Goal: Task Accomplishment & Management: Manage account settings

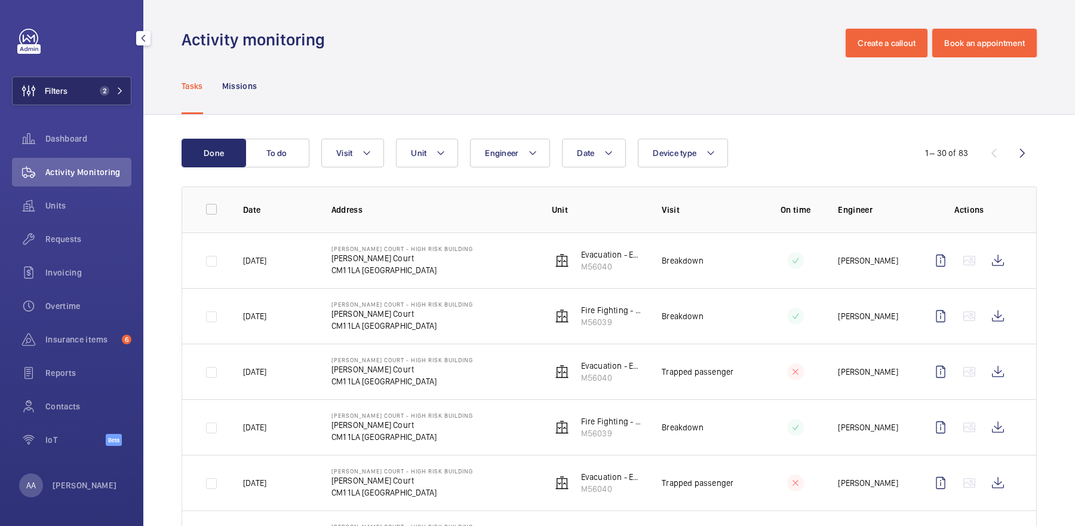
click at [60, 99] on span "Filters" at bounding box center [40, 90] width 55 height 29
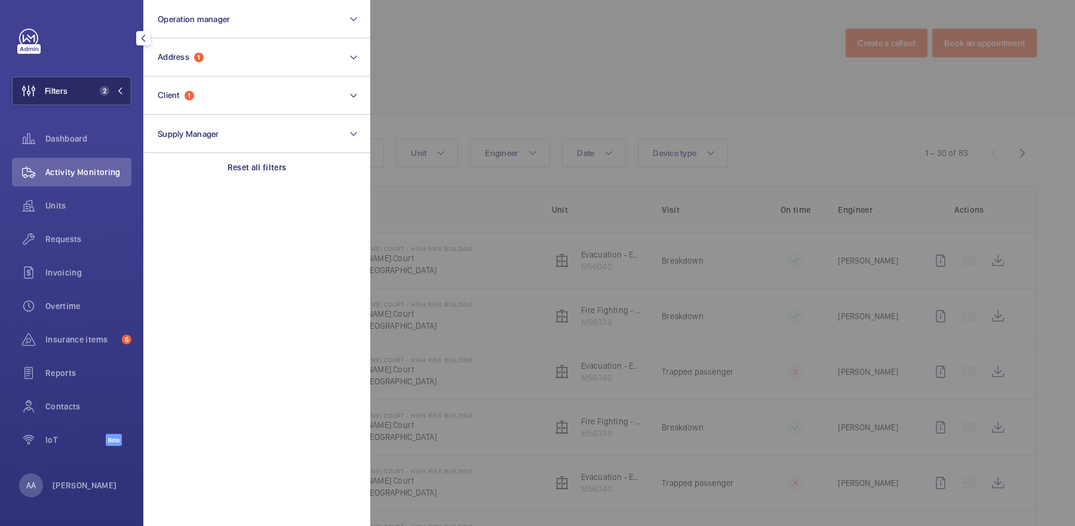
click at [249, 51] on button "Address 1" at bounding box center [256, 57] width 227 height 38
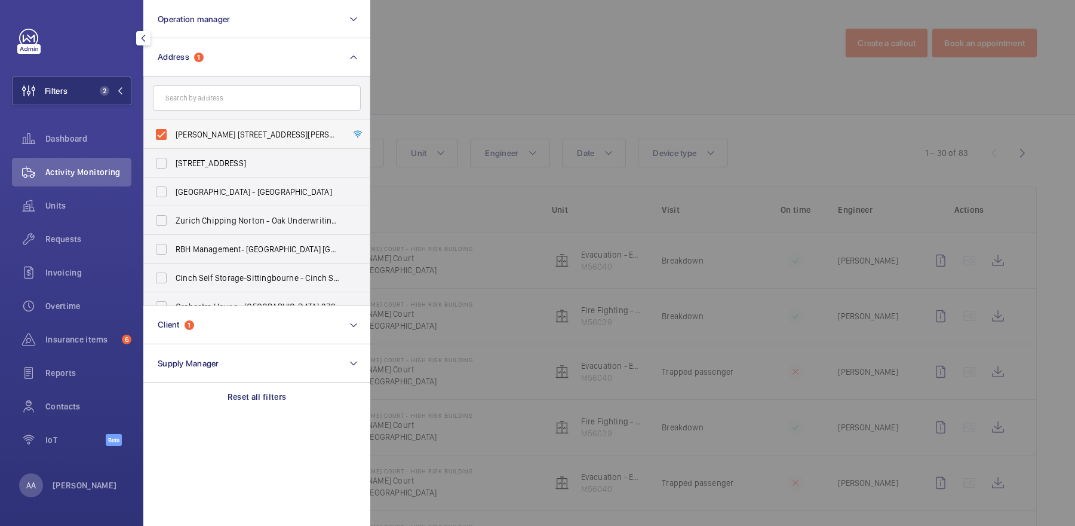
click at [235, 136] on span "[PERSON_NAME] [STREET_ADDRESS][PERSON_NAME]" at bounding box center [258, 134] width 164 height 12
click at [173, 136] on input "[PERSON_NAME] [STREET_ADDRESS][PERSON_NAME]" at bounding box center [161, 134] width 24 height 24
checkbox input "false"
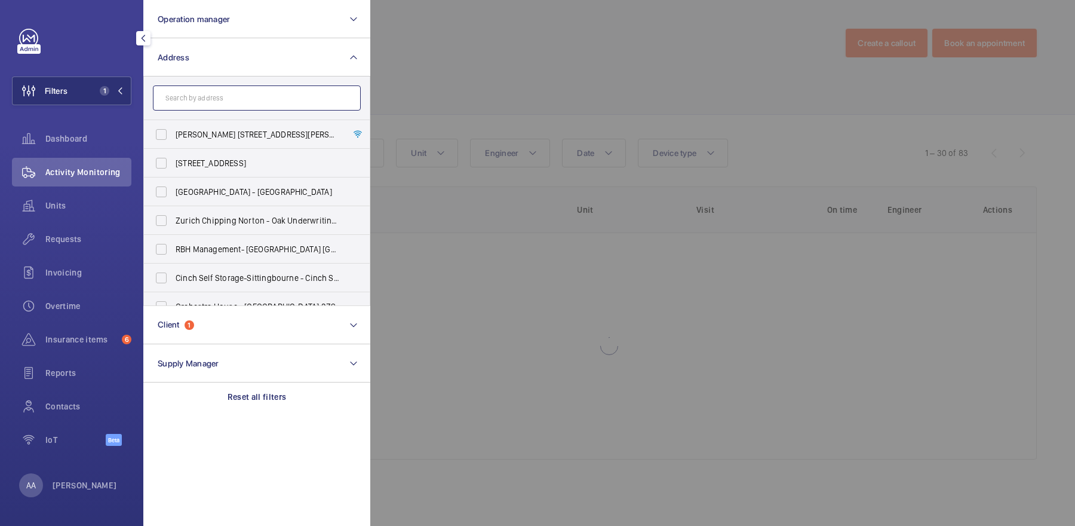
click at [227, 110] on input "text" at bounding box center [257, 97] width 208 height 25
paste input "[STREET_ADDRESS]"
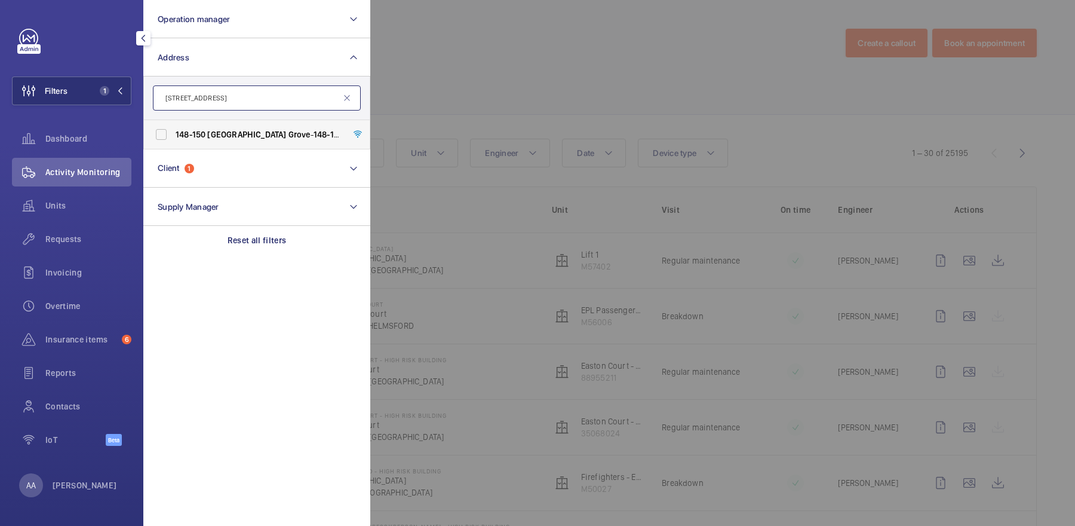
type input "[STREET_ADDRESS]"
click at [237, 136] on span "[GEOGRAPHIC_DATA]" at bounding box center [246, 135] width 79 height 10
click at [173, 136] on input "[STREET_ADDRESS]" at bounding box center [161, 134] width 24 height 24
checkbox input "true"
click at [479, 82] on div at bounding box center [907, 263] width 1075 height 526
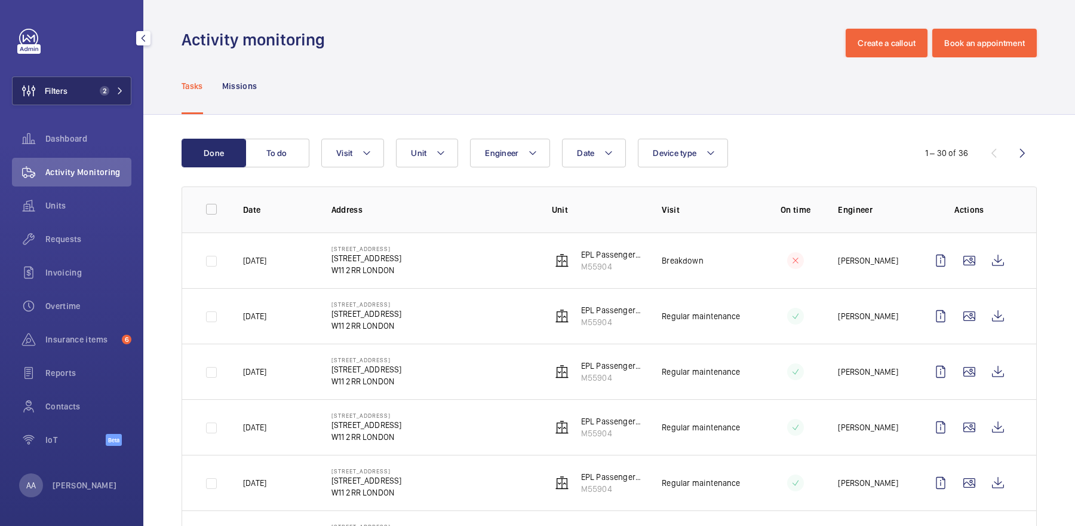
click at [85, 93] on button "Filters 2" at bounding box center [71, 90] width 119 height 29
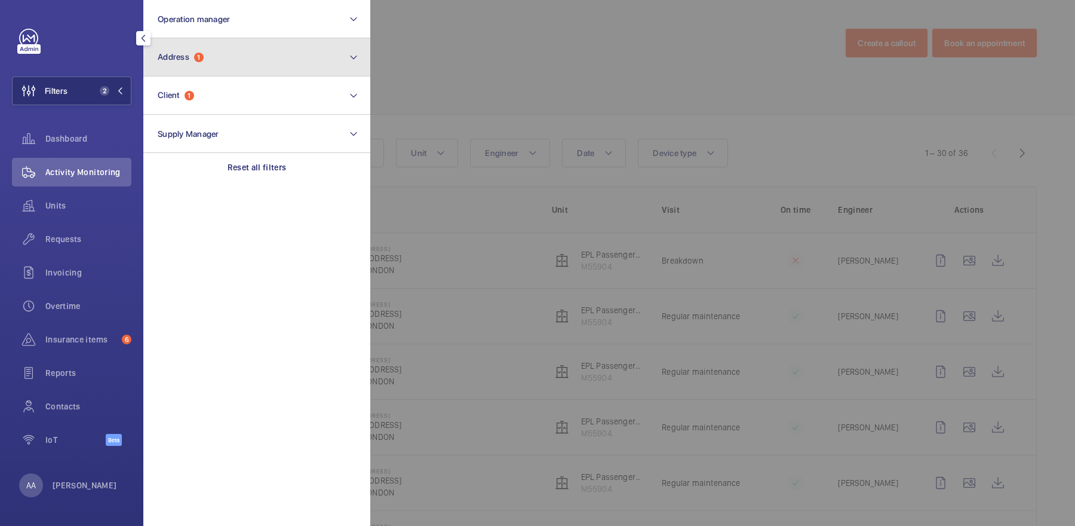
click at [189, 49] on button "Address 1" at bounding box center [256, 57] width 227 height 38
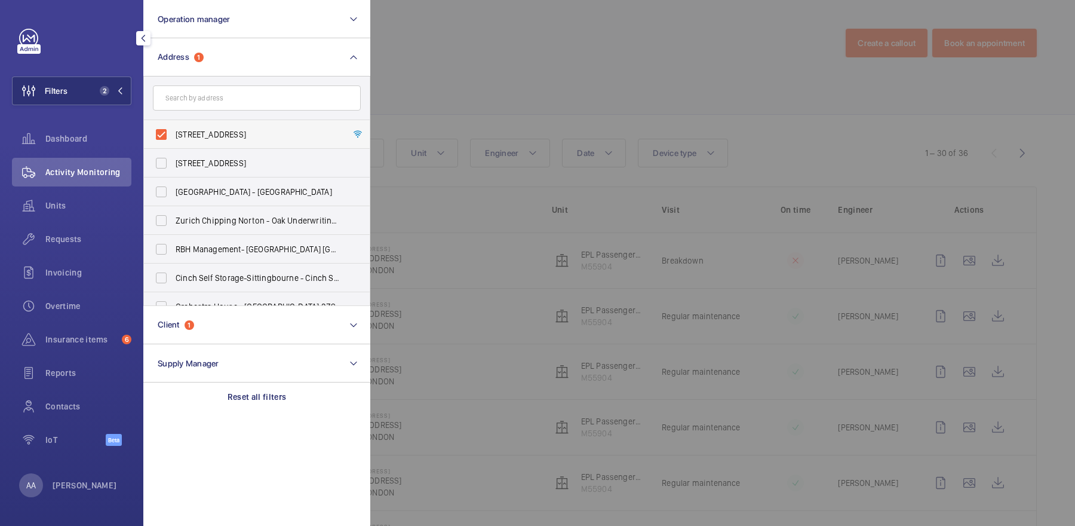
click at [207, 130] on span "[STREET_ADDRESS]" at bounding box center [258, 134] width 164 height 12
click at [173, 130] on input "[STREET_ADDRESS]" at bounding box center [161, 134] width 24 height 24
checkbox input "false"
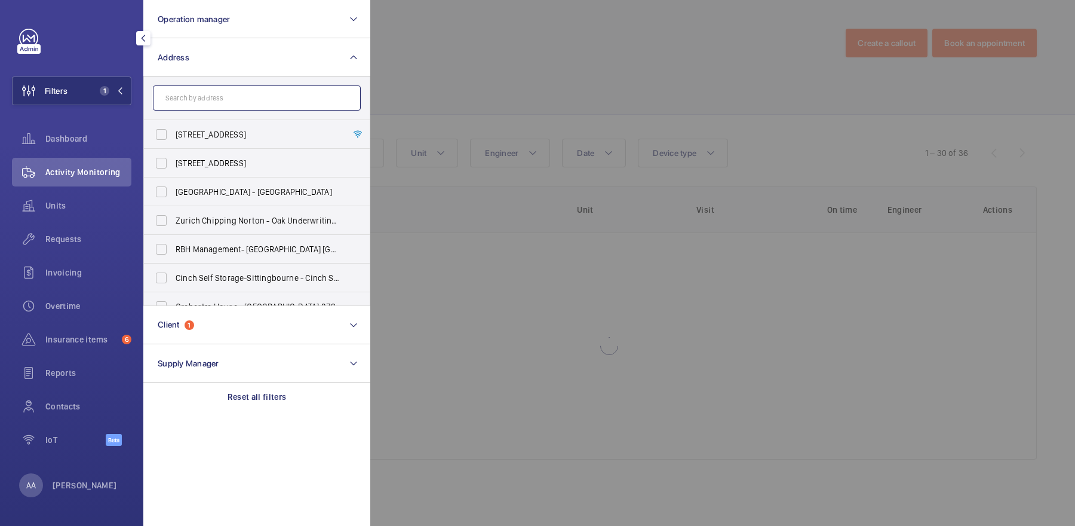
click at [201, 86] on input "text" at bounding box center [257, 97] width 208 height 25
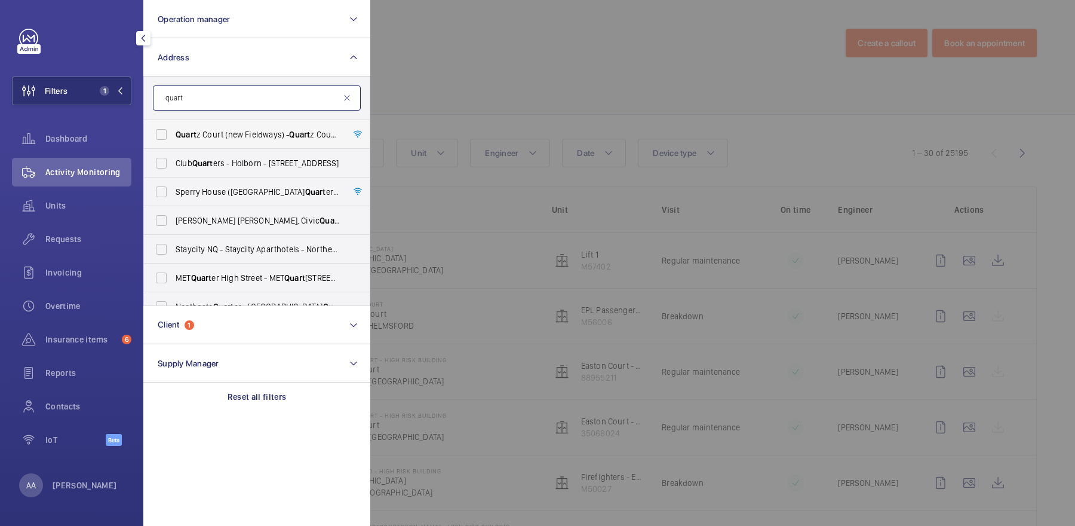
type input "quart"
click at [272, 127] on label "Quart z Court (new Fieldways) - [GEOGRAPHIC_DATA] ([GEOGRAPHIC_DATA]), [GEOGRAP…" at bounding box center [248, 134] width 208 height 29
click at [173, 127] on input "Quart z Court (new Fieldways) - [GEOGRAPHIC_DATA] ([GEOGRAPHIC_DATA]), [GEOGRAP…" at bounding box center [161, 134] width 24 height 24
checkbox input "true"
click at [491, 87] on div at bounding box center [907, 263] width 1075 height 526
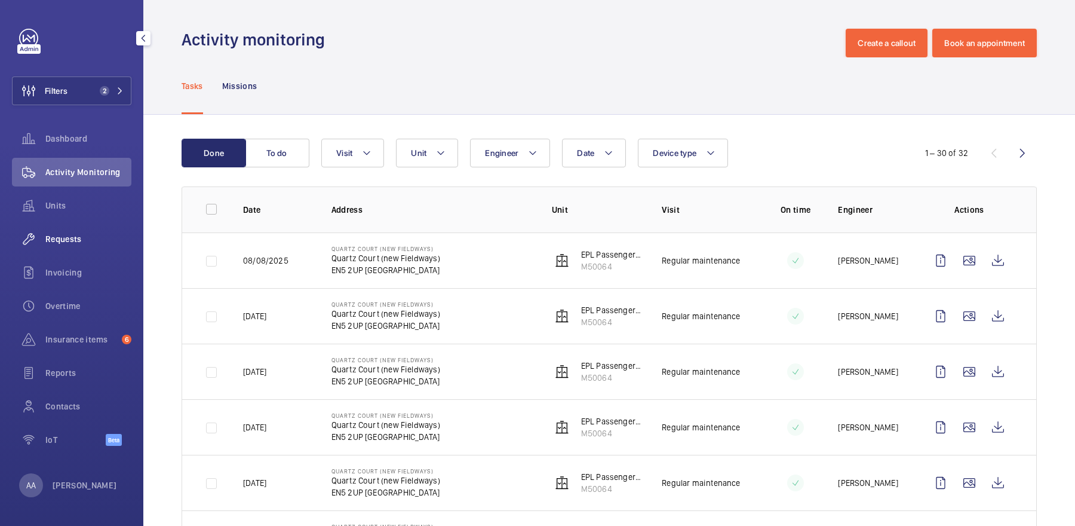
click at [61, 241] on span "Requests" at bounding box center [88, 239] width 86 height 12
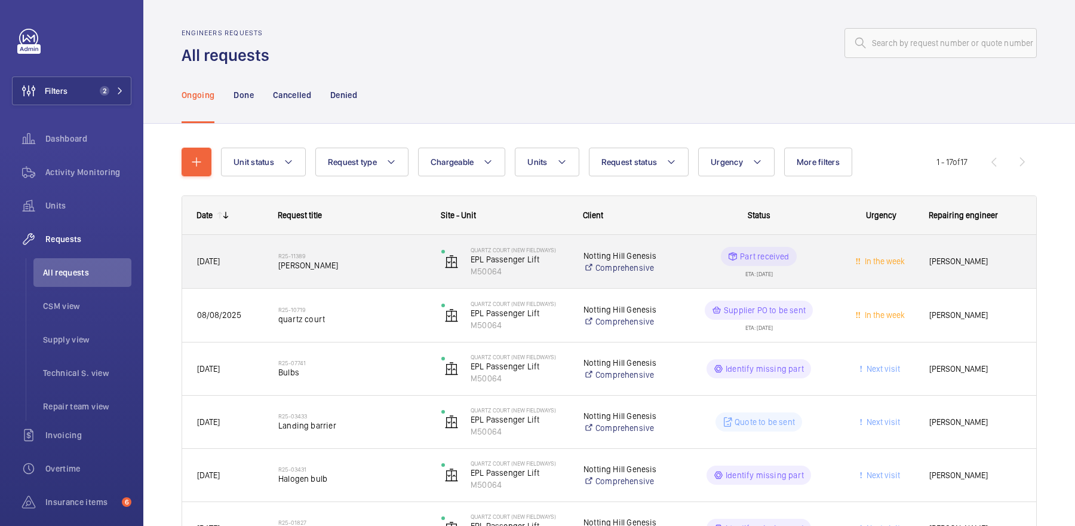
click at [290, 278] on div "R25-11389 [PERSON_NAME]" at bounding box center [352, 261] width 148 height 35
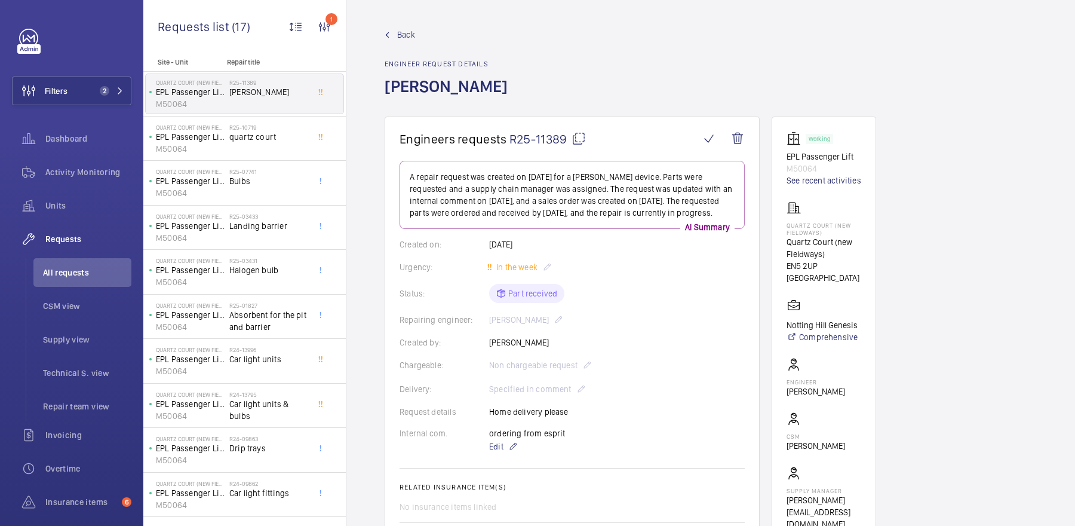
click at [581, 141] on mat-icon at bounding box center [579, 138] width 14 height 14
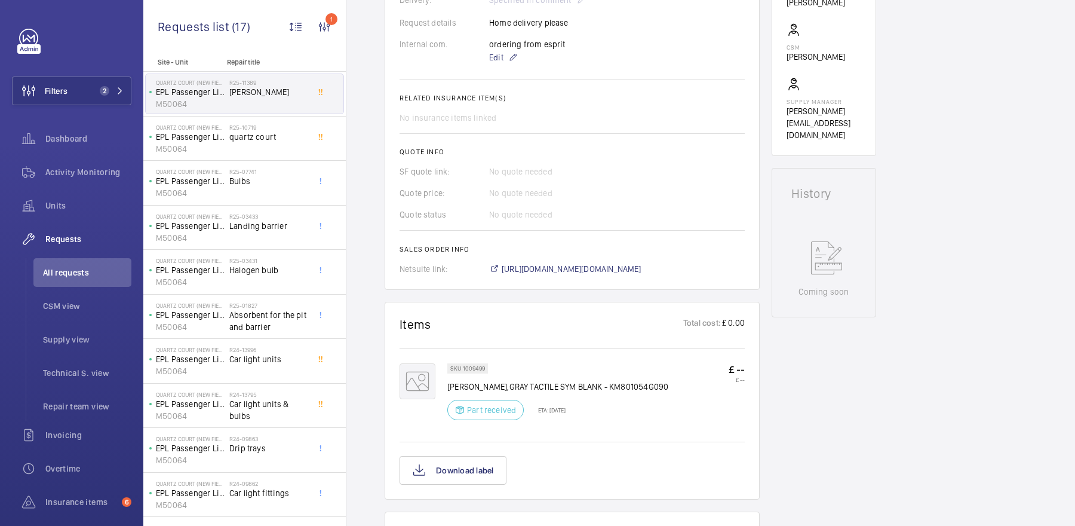
scroll to position [390, 0]
click at [94, 283] on li "All requests" at bounding box center [82, 272] width 98 height 29
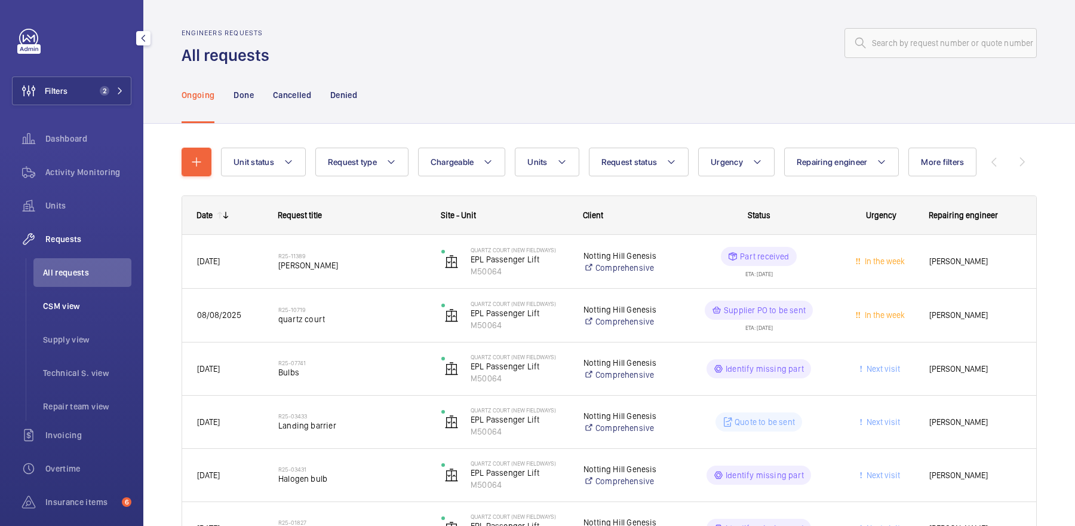
click at [107, 297] on li "CSM view" at bounding box center [82, 306] width 98 height 29
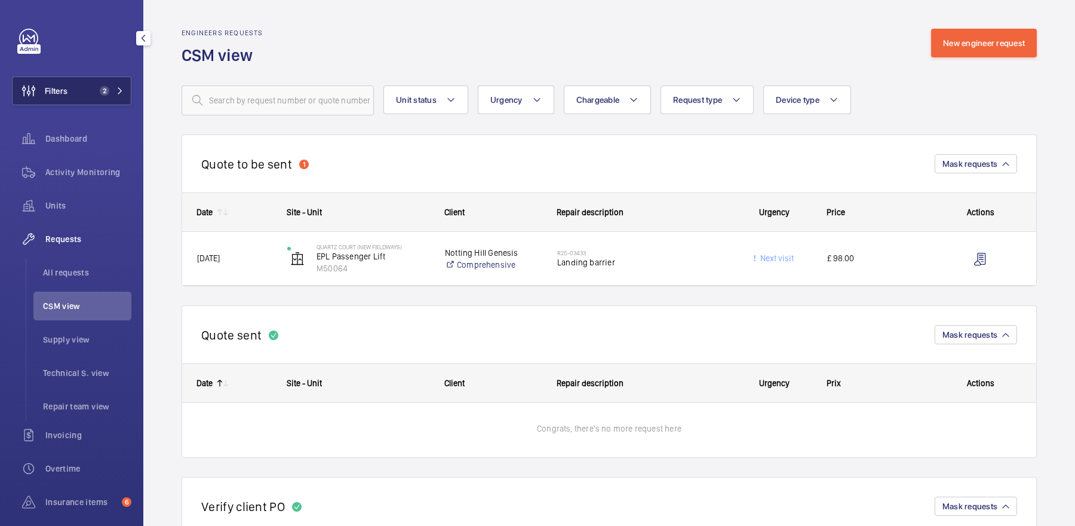
click at [124, 93] on button "Filters 2" at bounding box center [71, 90] width 119 height 29
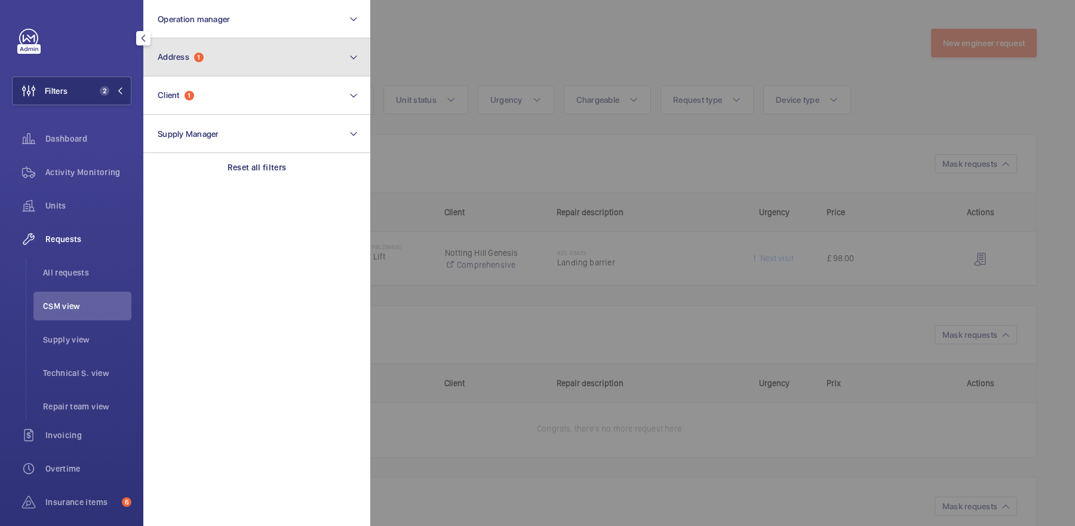
click at [241, 50] on button "Address 1" at bounding box center [256, 57] width 227 height 38
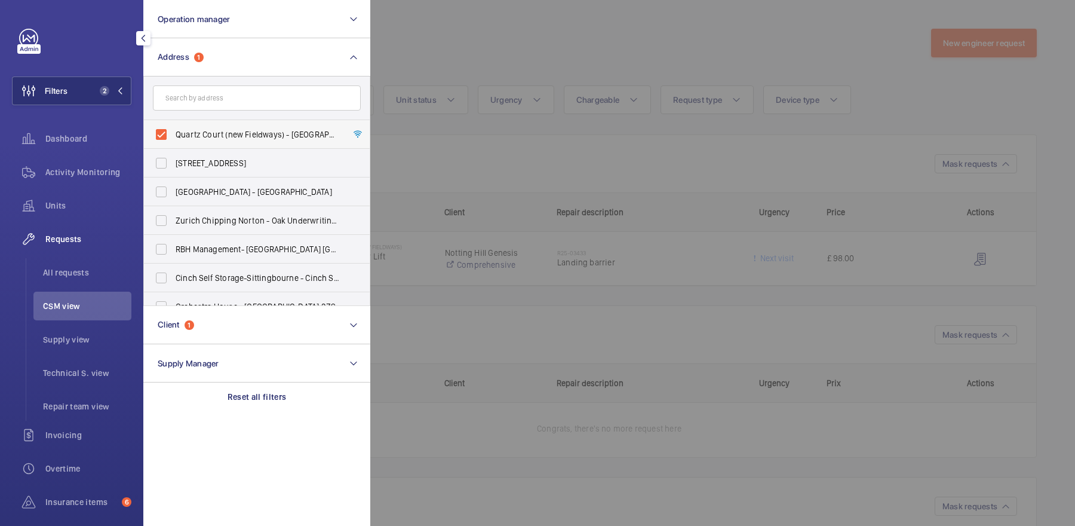
click at [242, 143] on label "Quartz Court (new Fieldways) - [GEOGRAPHIC_DATA] (new Fieldways), [GEOGRAPHIC_D…" at bounding box center [248, 134] width 208 height 29
click at [173, 143] on input "Quartz Court (new Fieldways) - [GEOGRAPHIC_DATA] (new Fieldways), [GEOGRAPHIC_D…" at bounding box center [161, 134] width 24 height 24
checkbox input "false"
click at [513, 65] on div at bounding box center [907, 263] width 1075 height 526
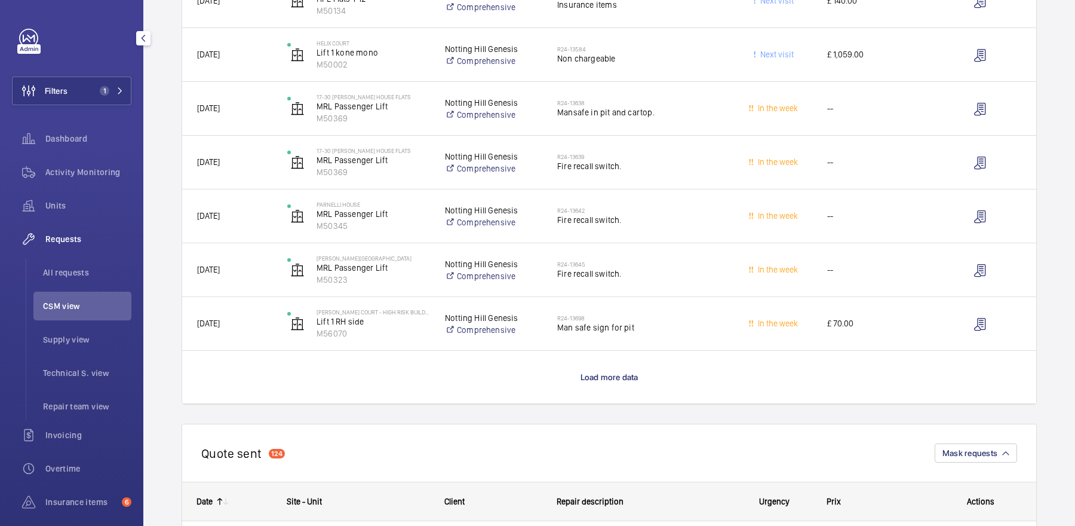
scroll to position [1026, 0]
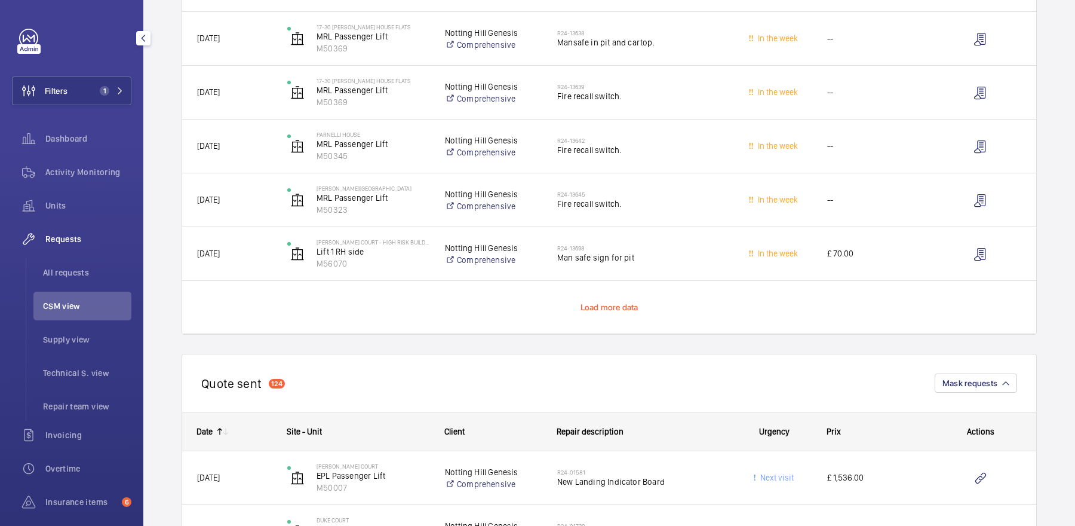
click at [604, 303] on span "Load more data" at bounding box center [610, 307] width 58 height 10
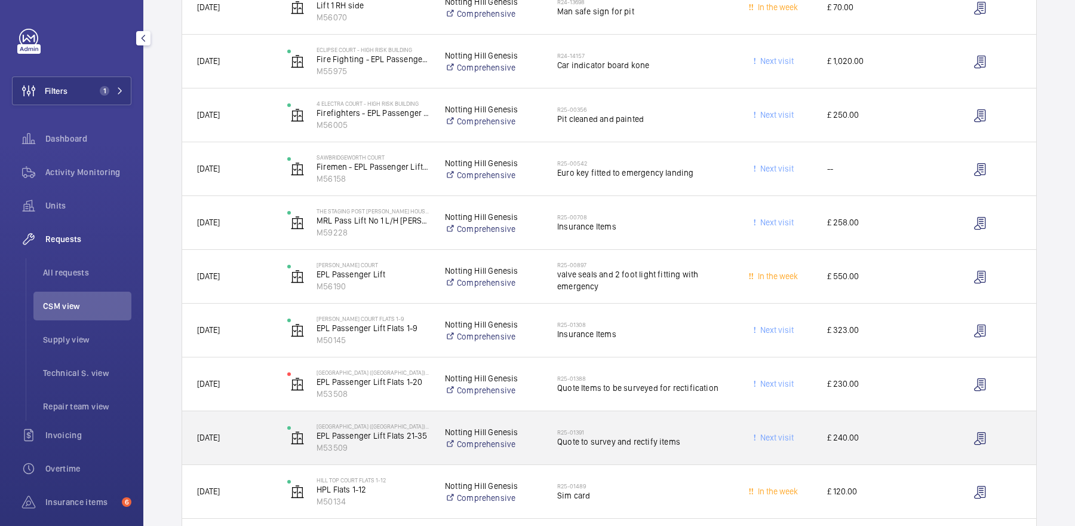
scroll to position [1208, 0]
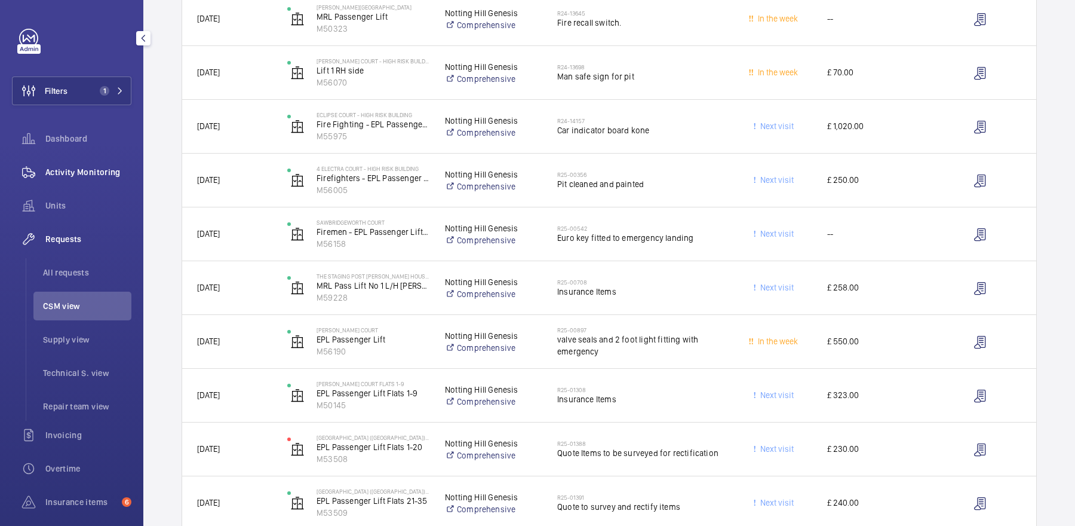
click at [112, 168] on span "Activity Monitoring" at bounding box center [88, 172] width 86 height 12
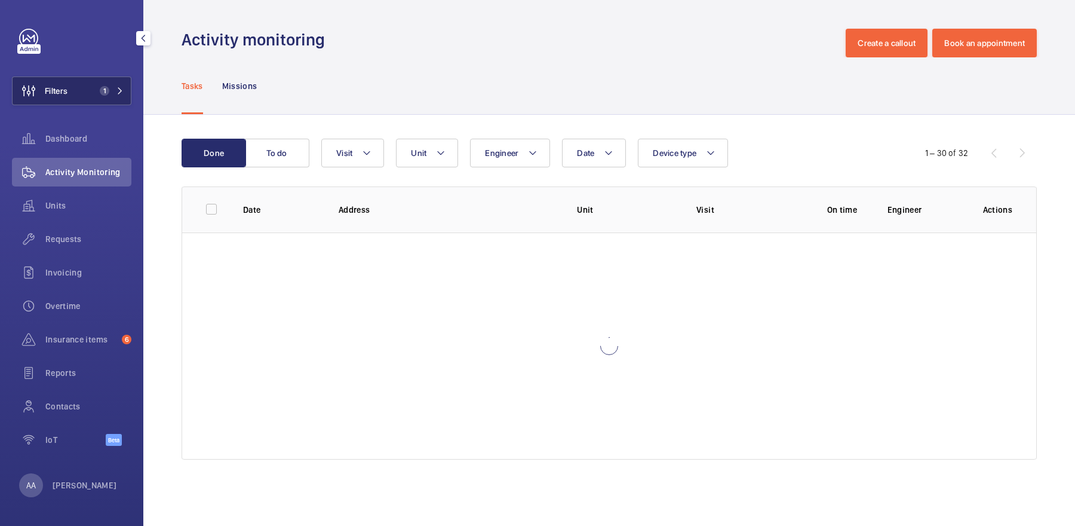
click at [82, 97] on button "Filters 1" at bounding box center [71, 90] width 119 height 29
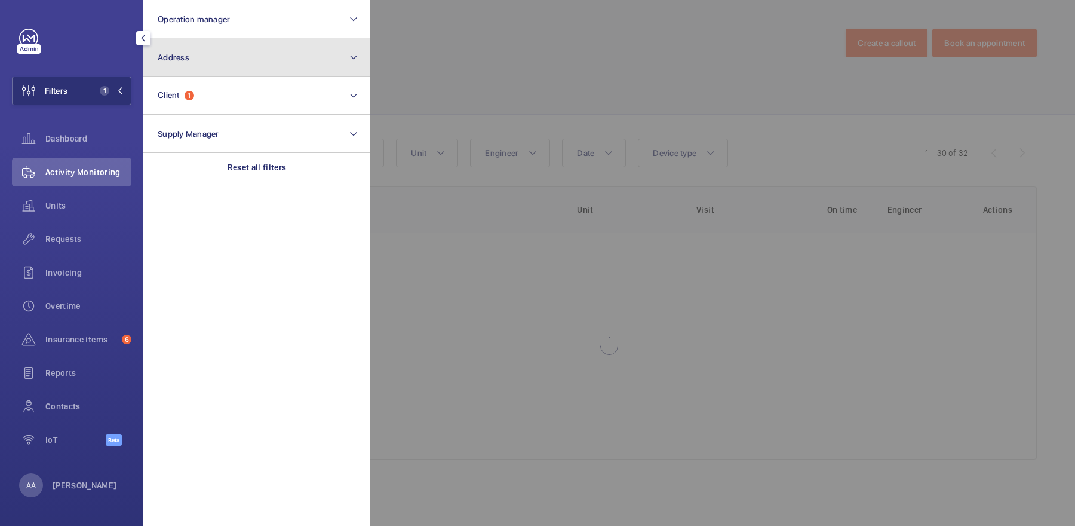
click at [257, 64] on button "Address" at bounding box center [256, 57] width 227 height 38
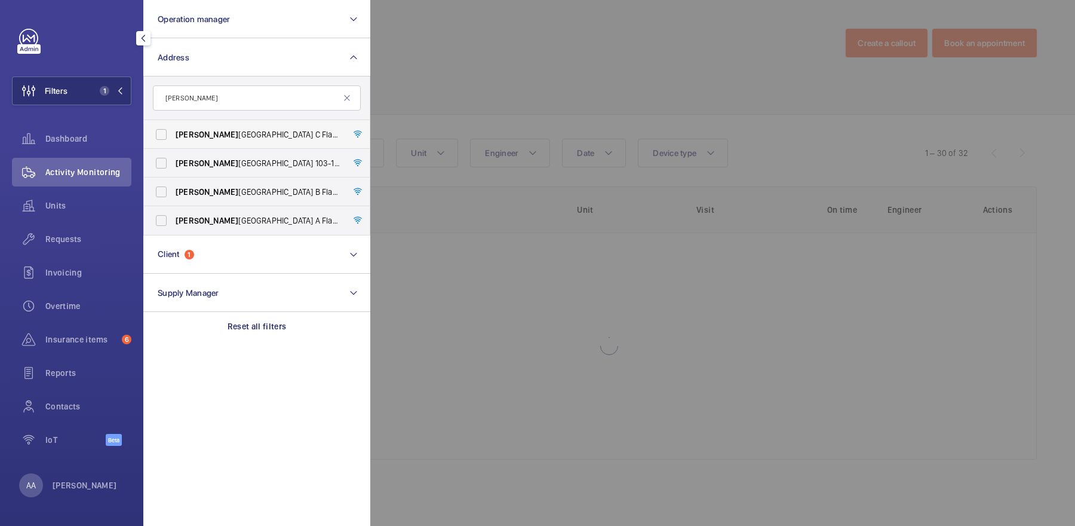
type input "[PERSON_NAME]"
click at [238, 134] on span "[PERSON_NAME][GEOGRAPHIC_DATA] C Flats [STREET_ADDRESS][PERSON_NAME]" at bounding box center [258, 134] width 164 height 12
click at [173, 134] on input "[PERSON_NAME][GEOGRAPHIC_DATA] C Flats [STREET_ADDRESS][PERSON_NAME]" at bounding box center [161, 134] width 24 height 24
checkbox input "true"
click at [254, 165] on span "[PERSON_NAME] ington Court Block D Flats [STREET_ADDRESS][PERSON_NAME]" at bounding box center [258, 163] width 164 height 12
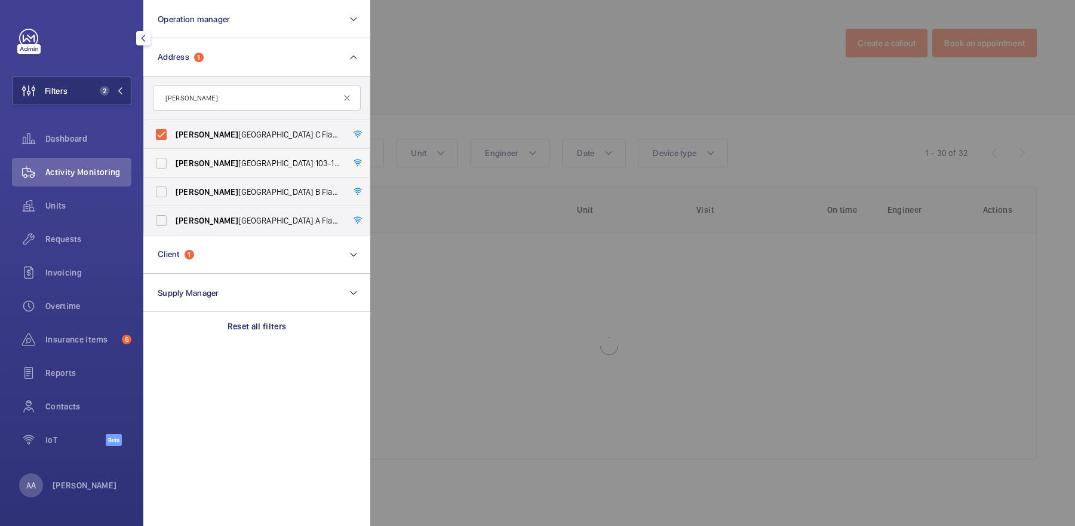
click at [173, 165] on input "[PERSON_NAME] ington Court Block D Flats [STREET_ADDRESS][PERSON_NAME]" at bounding box center [161, 163] width 24 height 24
checkbox input "true"
click at [261, 195] on span "[PERSON_NAME][GEOGRAPHIC_DATA] B Flats 22-44 - High [STREET_ADDRESS][PERSON_NAM…" at bounding box center [258, 192] width 164 height 12
click at [173, 195] on input "[PERSON_NAME][GEOGRAPHIC_DATA] B Flats 22-44 - High [STREET_ADDRESS][PERSON_NAM…" at bounding box center [161, 192] width 24 height 24
checkbox input "true"
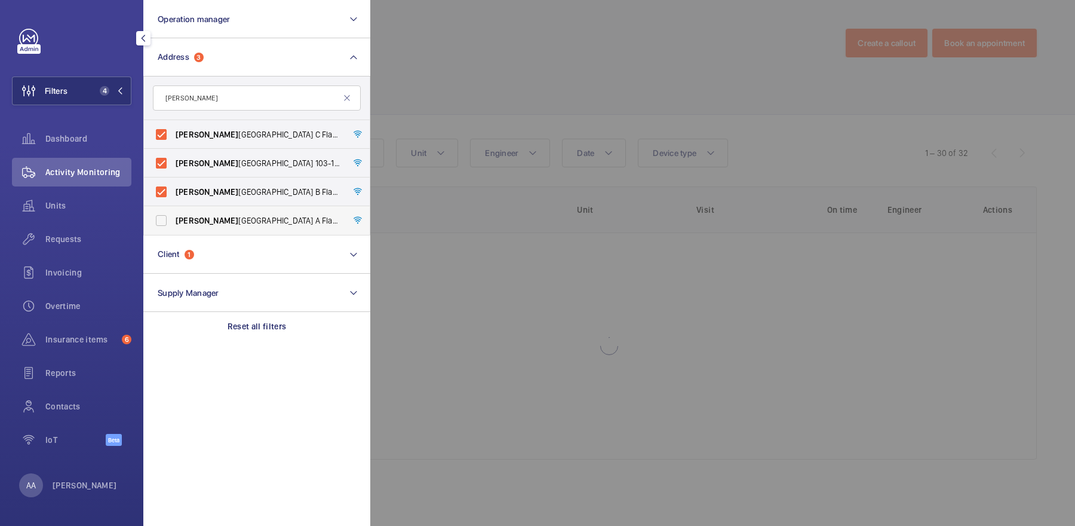
click at [281, 231] on label "[PERSON_NAME][GEOGRAPHIC_DATA] A Flats [STREET_ADDRESS][PERSON_NAME]" at bounding box center [248, 220] width 208 height 29
click at [173, 231] on input "[PERSON_NAME][GEOGRAPHIC_DATA] A Flats [STREET_ADDRESS][PERSON_NAME]" at bounding box center [161, 221] width 24 height 24
checkbox input "true"
click at [559, 84] on div at bounding box center [907, 263] width 1075 height 526
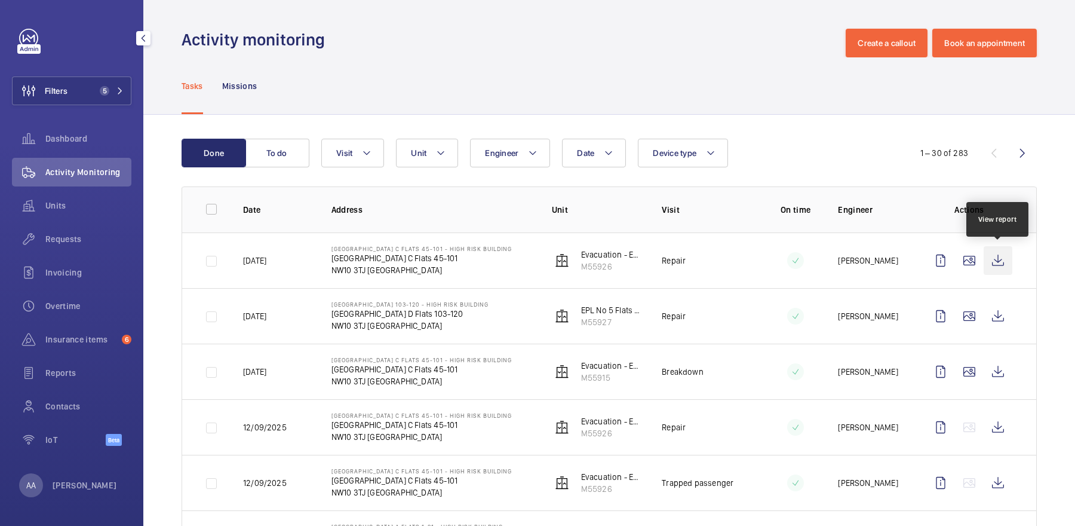
click at [1004, 264] on wm-front-icon-button at bounding box center [998, 260] width 29 height 29
click at [81, 234] on span "Requests" at bounding box center [88, 239] width 86 height 12
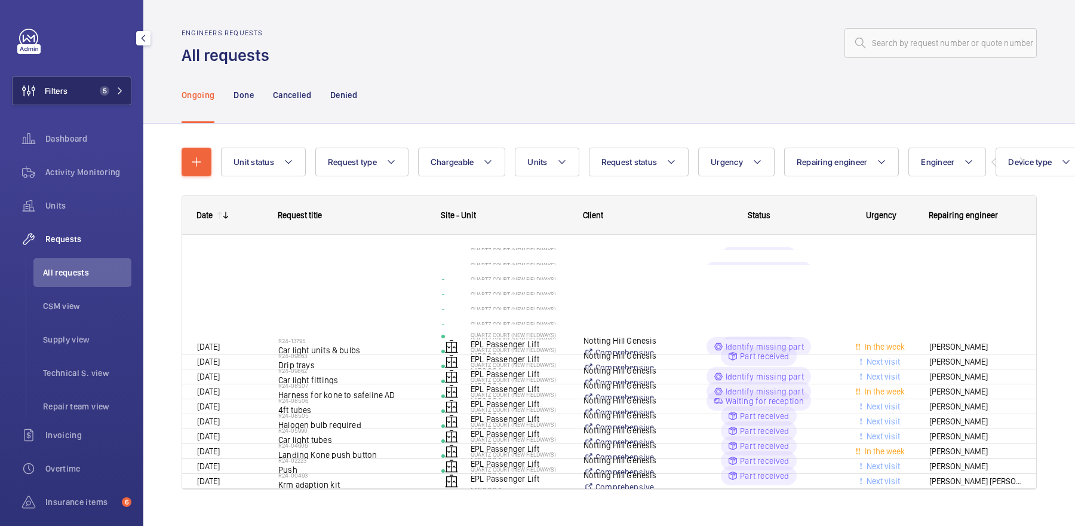
click at [85, 94] on button "Filters 5" at bounding box center [71, 90] width 119 height 29
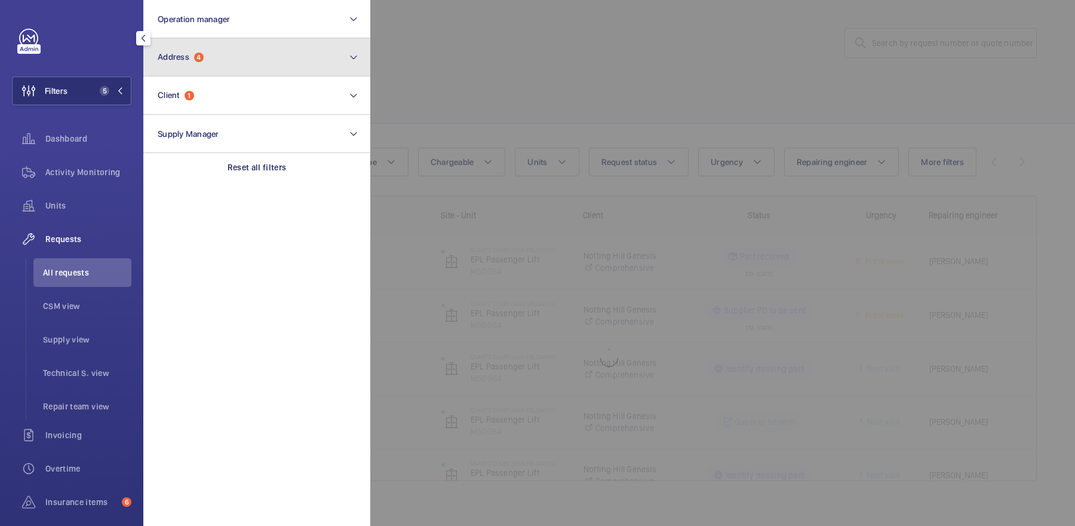
click at [192, 62] on button "Address 4" at bounding box center [256, 57] width 227 height 38
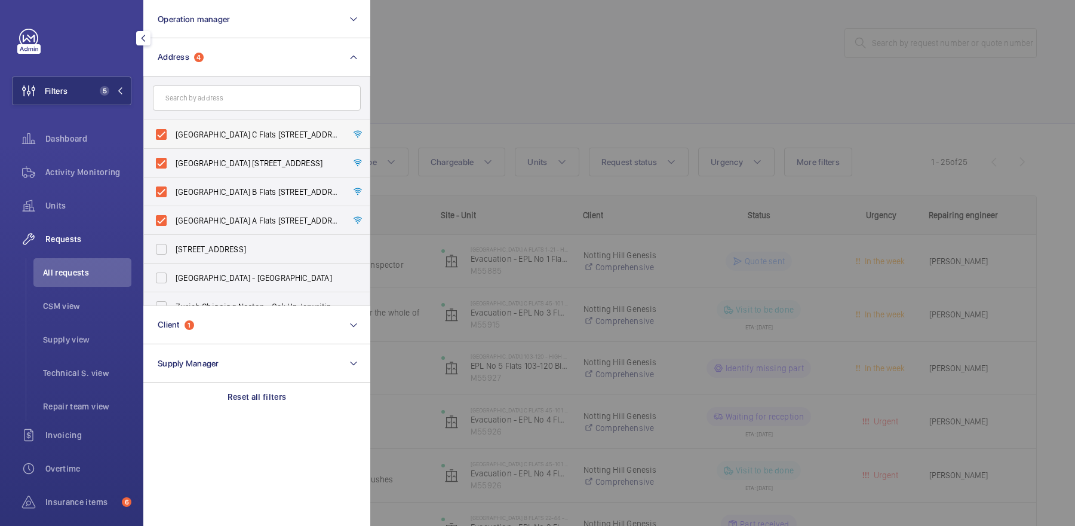
click at [226, 128] on span "[GEOGRAPHIC_DATA] C Flats [STREET_ADDRESS]" at bounding box center [258, 134] width 164 height 12
click at [173, 128] on input "[GEOGRAPHIC_DATA] C Flats [STREET_ADDRESS]" at bounding box center [161, 134] width 24 height 24
checkbox input "false"
click at [227, 168] on span "[GEOGRAPHIC_DATA] [STREET_ADDRESS]" at bounding box center [258, 163] width 164 height 12
click at [173, 168] on input "[GEOGRAPHIC_DATA] [STREET_ADDRESS]" at bounding box center [161, 163] width 24 height 24
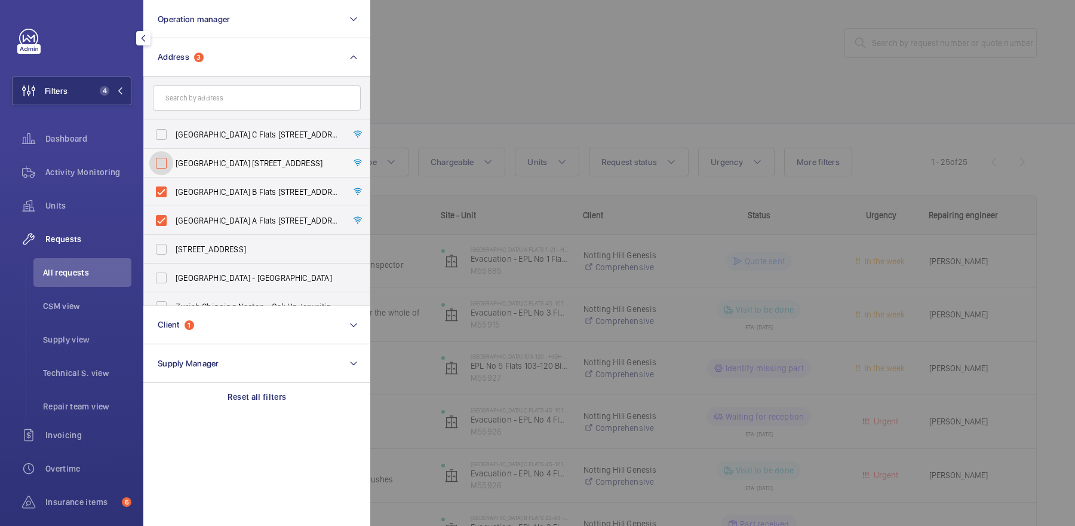
checkbox input "false"
click at [227, 202] on label "[GEOGRAPHIC_DATA] B Flats [STREET_ADDRESS]" at bounding box center [248, 191] width 208 height 29
click at [173, 202] on input "[GEOGRAPHIC_DATA] B Flats [STREET_ADDRESS]" at bounding box center [161, 192] width 24 height 24
checkbox input "false"
click at [227, 213] on label "[GEOGRAPHIC_DATA] A Flats [STREET_ADDRESS]" at bounding box center [248, 220] width 208 height 29
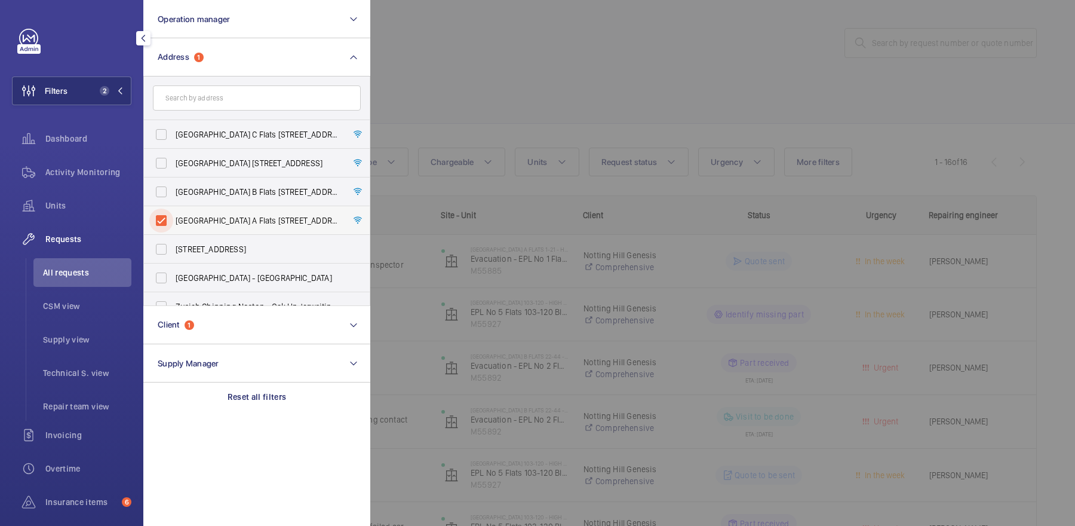
click at [173, 213] on input "[GEOGRAPHIC_DATA] A Flats [STREET_ADDRESS]" at bounding box center [161, 221] width 24 height 24
checkbox input "false"
click at [223, 120] on label "[GEOGRAPHIC_DATA] C Flats [STREET_ADDRESS]" at bounding box center [248, 134] width 208 height 29
click at [173, 122] on input "[GEOGRAPHIC_DATA] C Flats [STREET_ADDRESS]" at bounding box center [161, 134] width 24 height 24
click at [222, 133] on span "[GEOGRAPHIC_DATA] C Flats [STREET_ADDRESS]" at bounding box center [258, 134] width 164 height 12
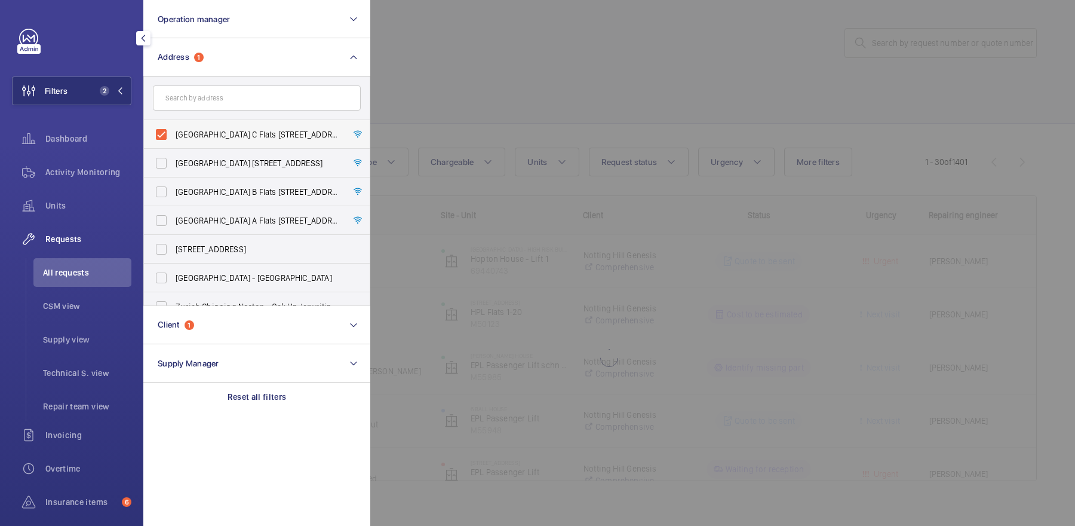
click at [173, 133] on input "[GEOGRAPHIC_DATA] C Flats [STREET_ADDRESS]" at bounding box center [161, 134] width 24 height 24
checkbox input "false"
click at [217, 97] on input "text" at bounding box center [257, 97] width 208 height 25
paste input "Rowan Court Flats 78-194"
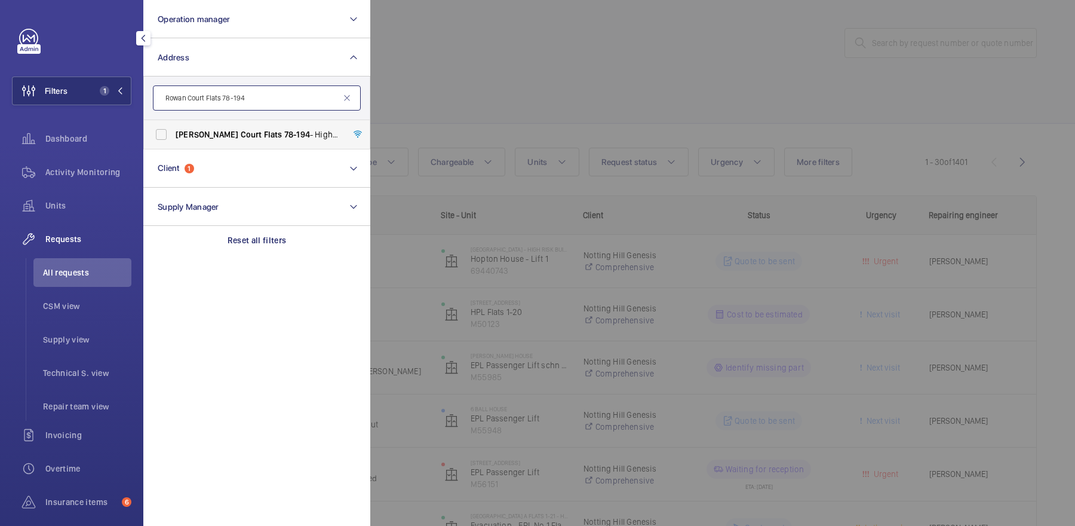
type input "Rowan Court Flats 78-194"
click at [234, 128] on span "Rowan Court Flats [STREET_ADDRESS]" at bounding box center [258, 134] width 164 height 12
click at [173, 128] on input "Rowan Court Flats [STREET_ADDRESS]" at bounding box center [161, 134] width 24 height 24
checkbox input "true"
click at [483, 70] on div at bounding box center [907, 263] width 1075 height 526
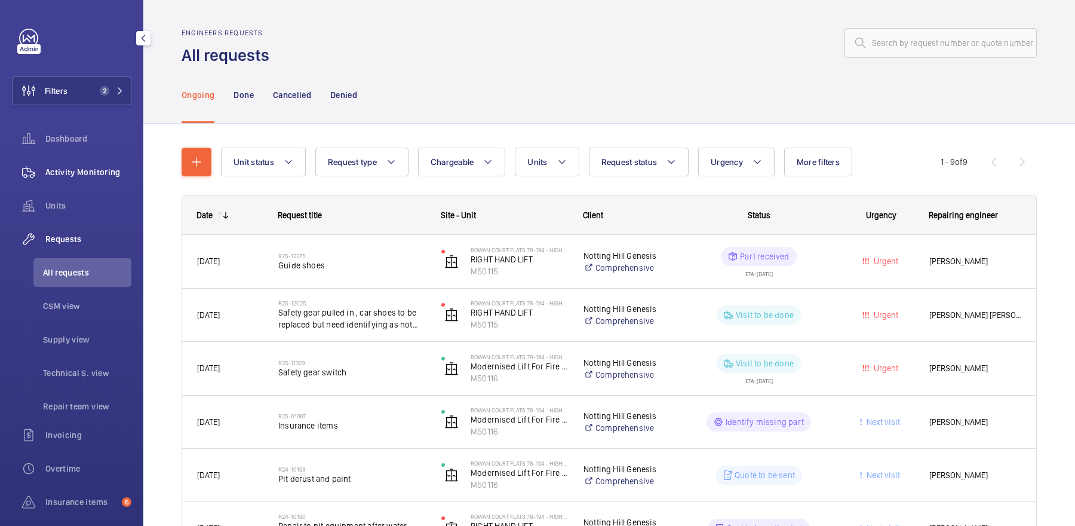
click at [102, 173] on span "Activity Monitoring" at bounding box center [88, 172] width 86 height 12
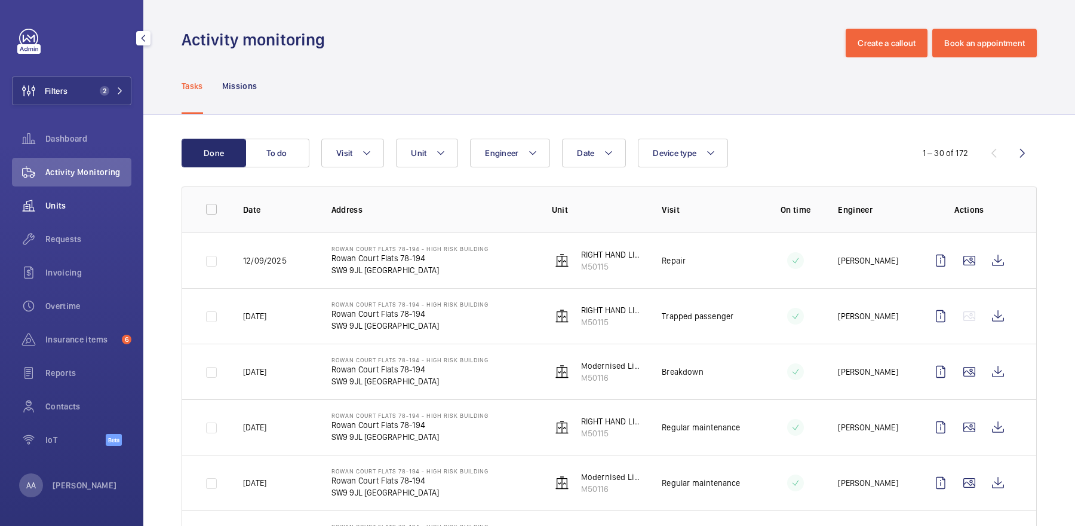
click at [103, 215] on div "Units" at bounding box center [71, 205] width 119 height 29
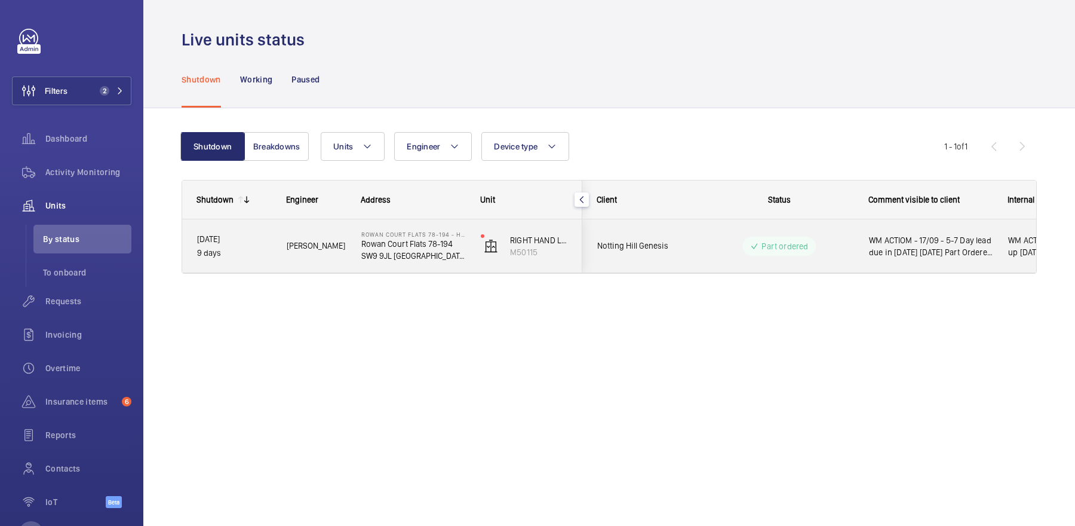
click at [883, 242] on span "WM ACTIOM - 17/09 - 5-7 Day lead due in [DATE] [DATE] Part Ordered ETA TBC 15/0…" at bounding box center [931, 246] width 124 height 24
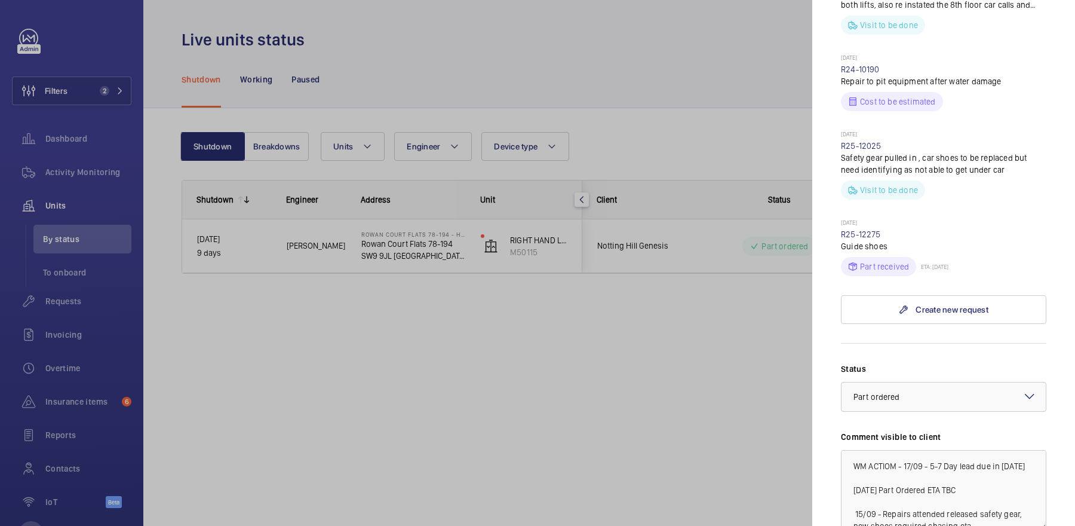
scroll to position [495, 0]
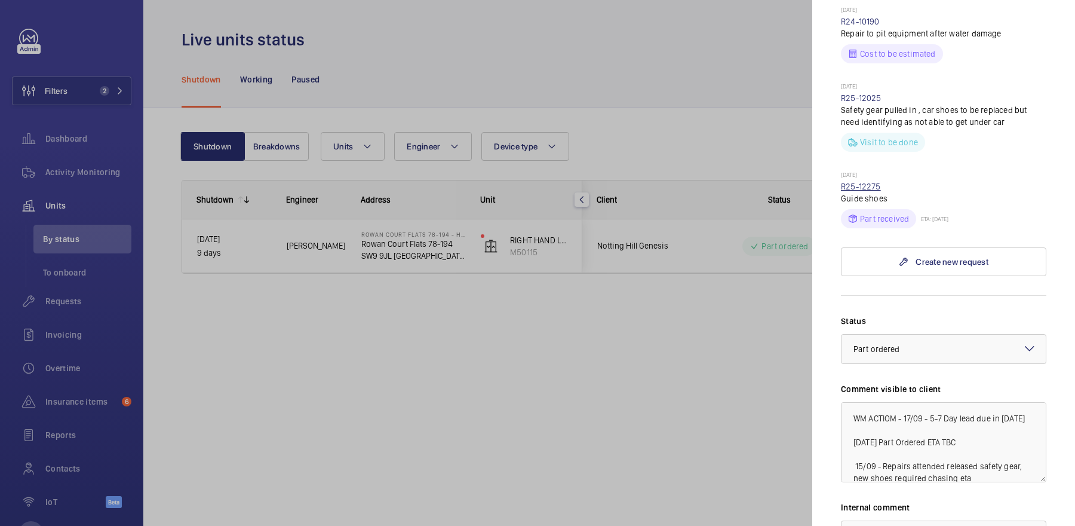
click at [874, 182] on link "R25-12275" at bounding box center [861, 187] width 40 height 10
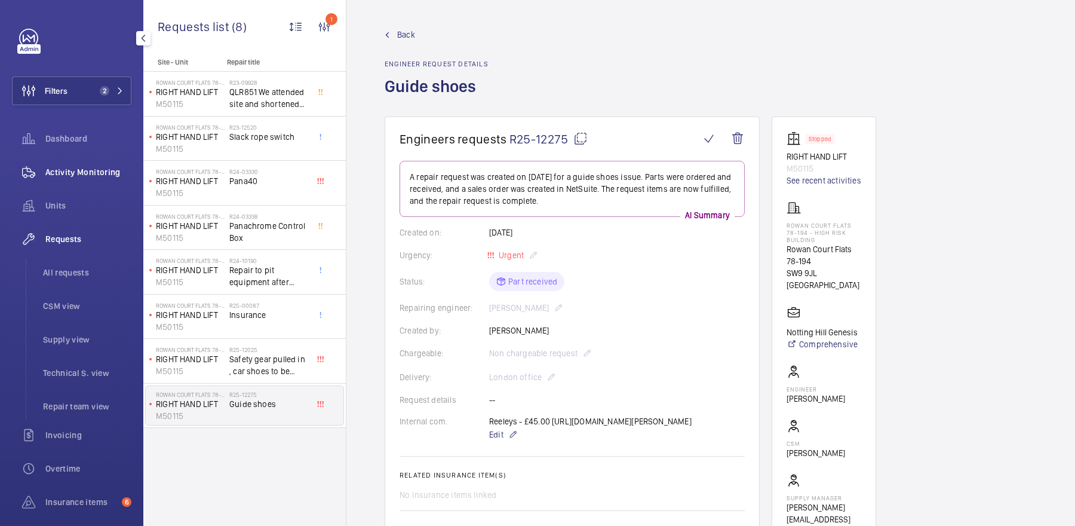
click at [99, 179] on div "Activity Monitoring" at bounding box center [71, 172] width 119 height 29
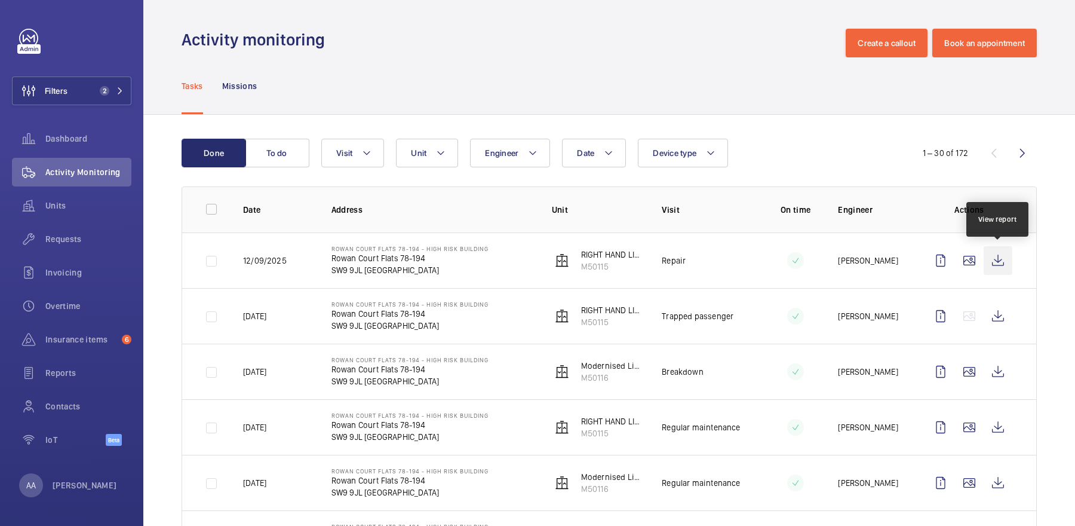
click at [993, 261] on wm-front-icon-button at bounding box center [998, 260] width 29 height 29
click at [100, 233] on span "Requests" at bounding box center [88, 239] width 86 height 12
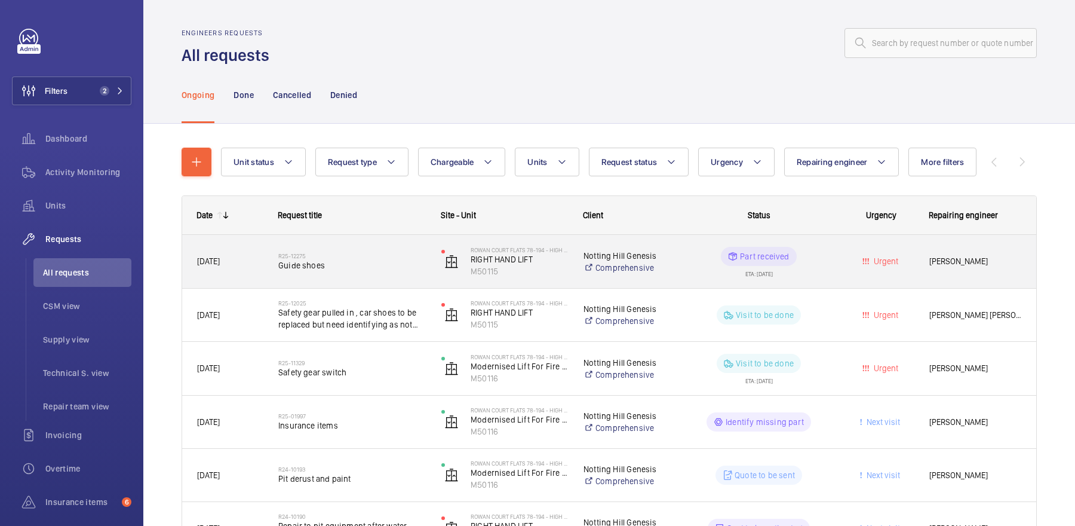
click at [382, 253] on h2 "R25-12275" at bounding box center [352, 255] width 148 height 7
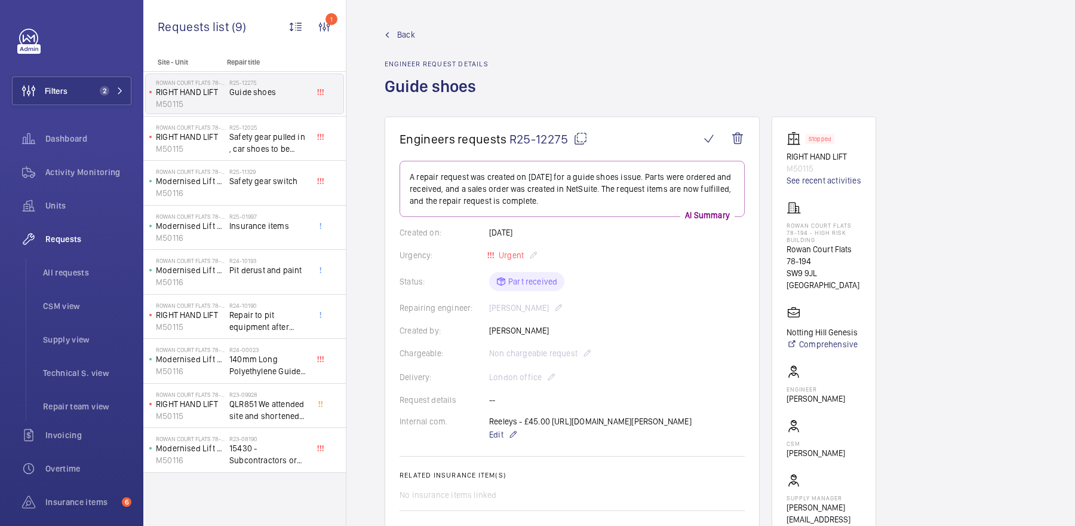
click at [580, 139] on mat-icon at bounding box center [581, 138] width 14 height 14
click at [90, 201] on span "Units" at bounding box center [88, 206] width 86 height 12
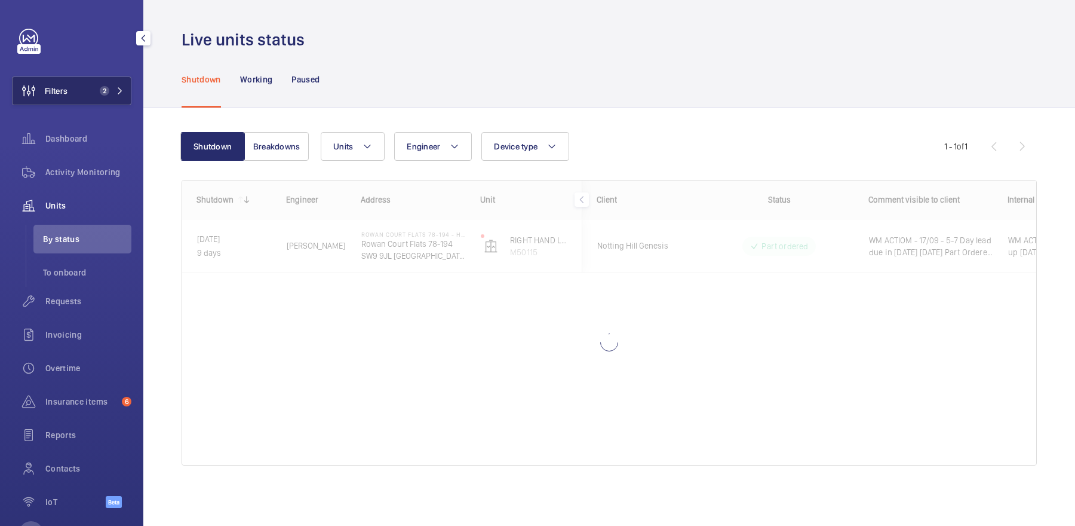
click at [105, 86] on span "2" at bounding box center [105, 91] width 10 height 10
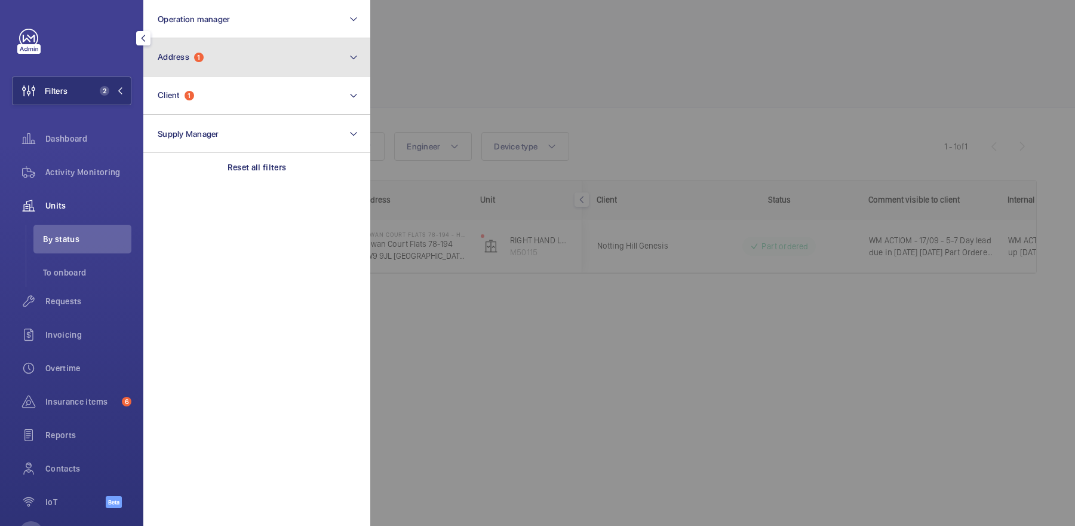
click at [218, 68] on button "Address 1" at bounding box center [256, 57] width 227 height 38
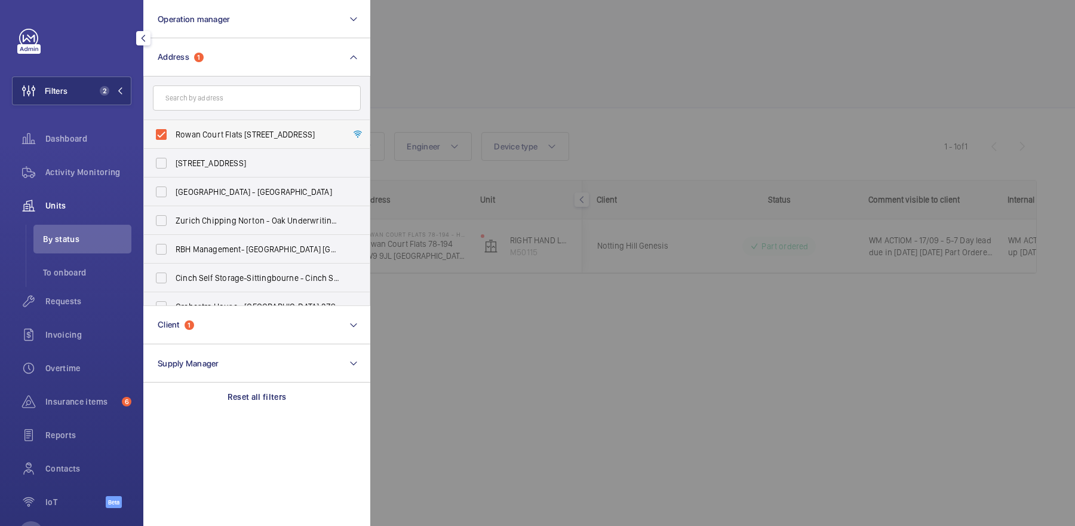
click at [231, 128] on span "Rowan Court Flats [STREET_ADDRESS]" at bounding box center [258, 134] width 164 height 12
click at [173, 128] on input "Rowan Court Flats [STREET_ADDRESS]" at bounding box center [161, 134] width 24 height 24
checkbox input "false"
click at [544, 72] on div at bounding box center [907, 263] width 1075 height 526
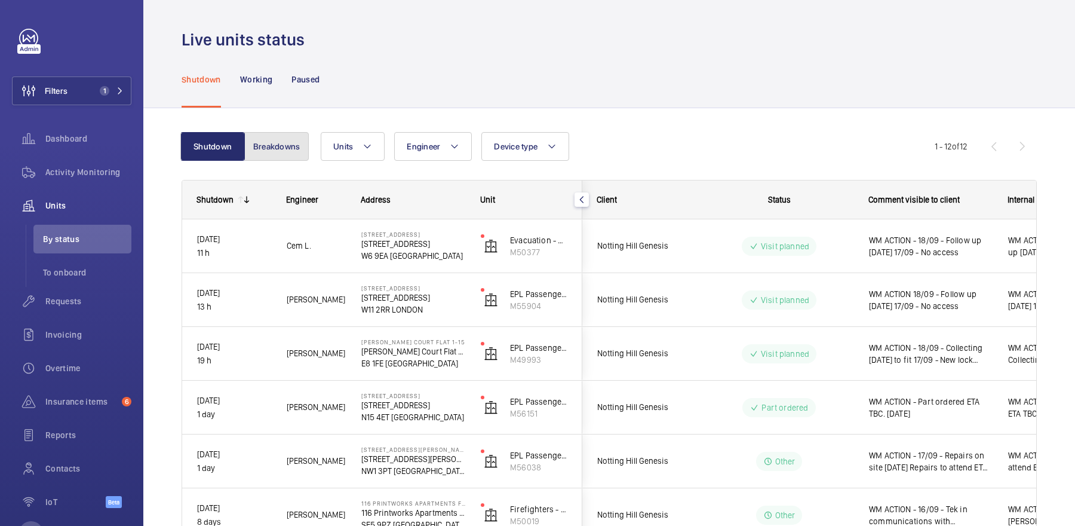
click at [284, 140] on button "Breakdowns" at bounding box center [276, 146] width 65 height 29
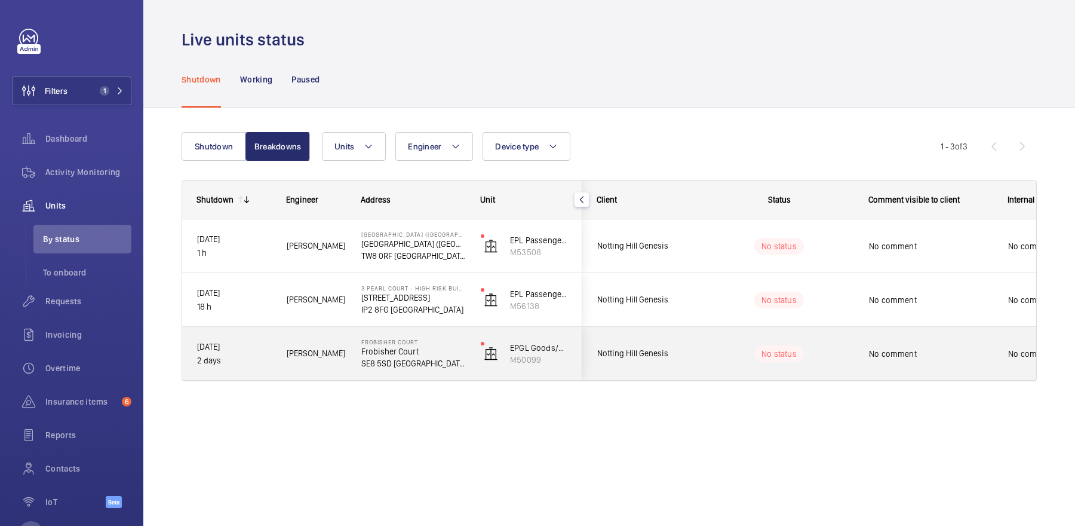
click at [689, 351] on span "Notting Hill Genesis" at bounding box center [643, 354] width 92 height 14
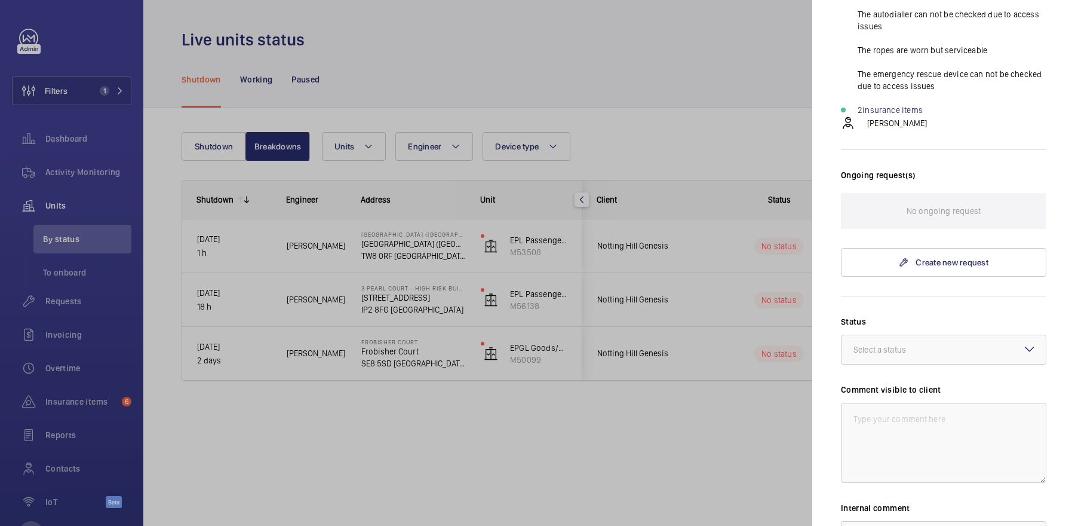
scroll to position [427, 0]
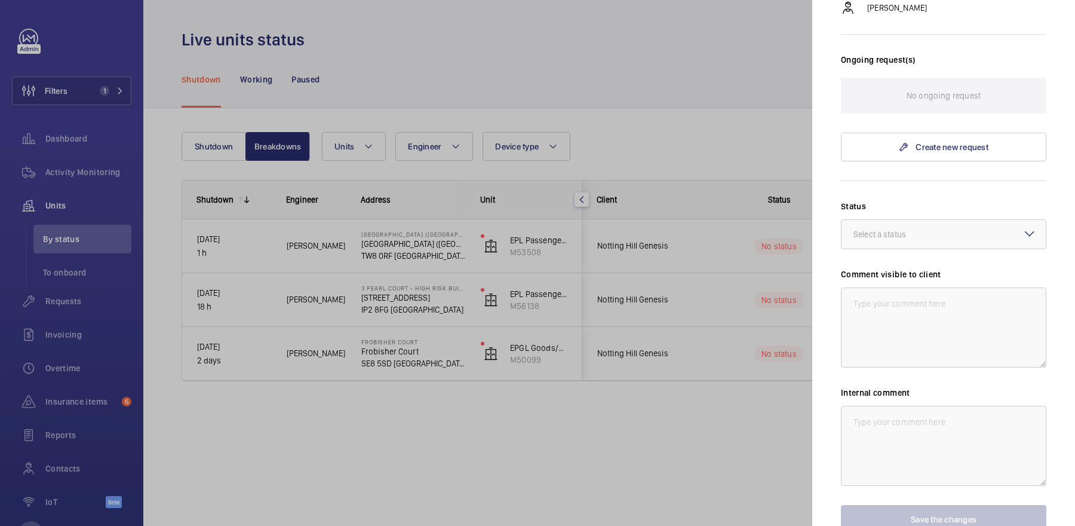
click at [471, 336] on div at bounding box center [537, 263] width 1075 height 526
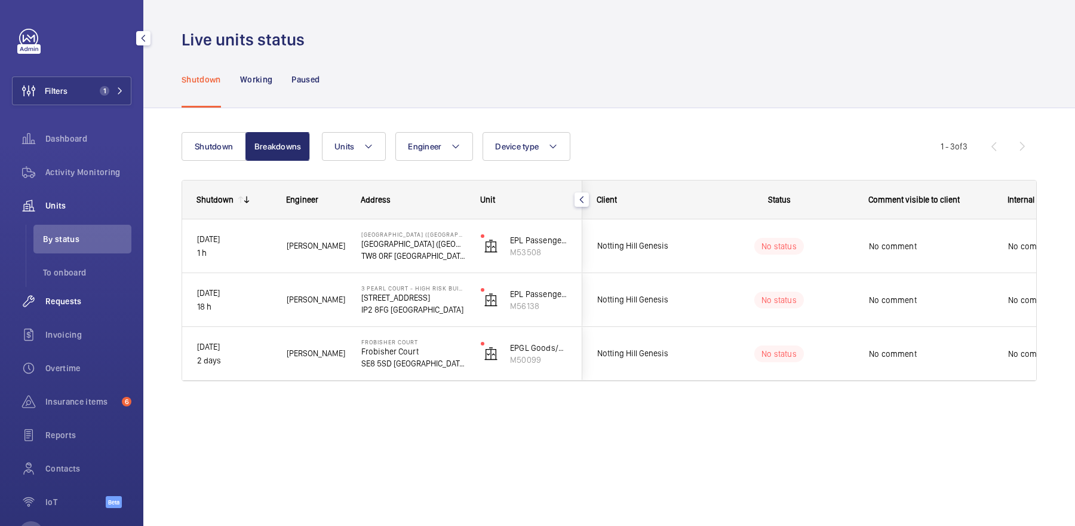
click at [83, 297] on span "Requests" at bounding box center [88, 301] width 86 height 12
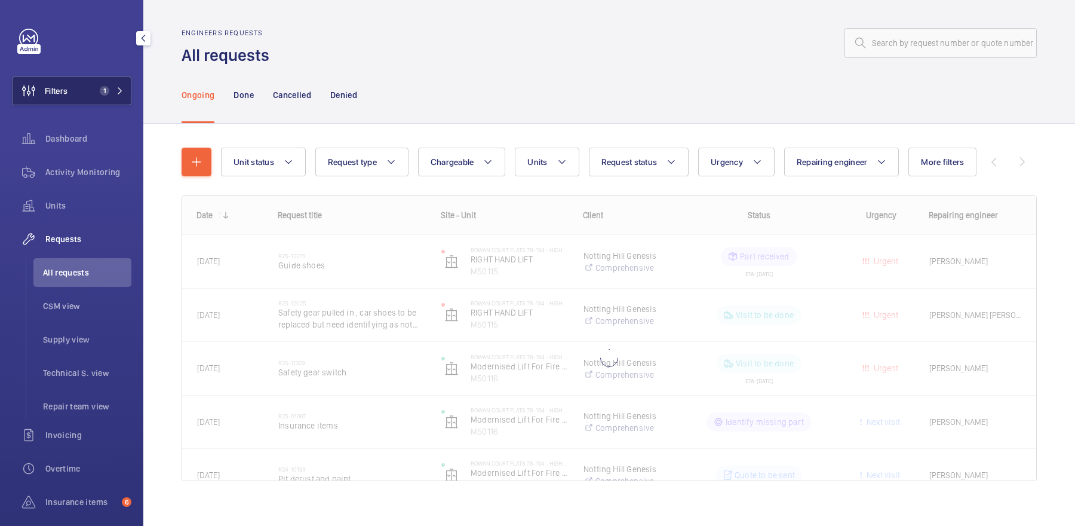
click at [79, 99] on button "Filters 1" at bounding box center [71, 90] width 119 height 29
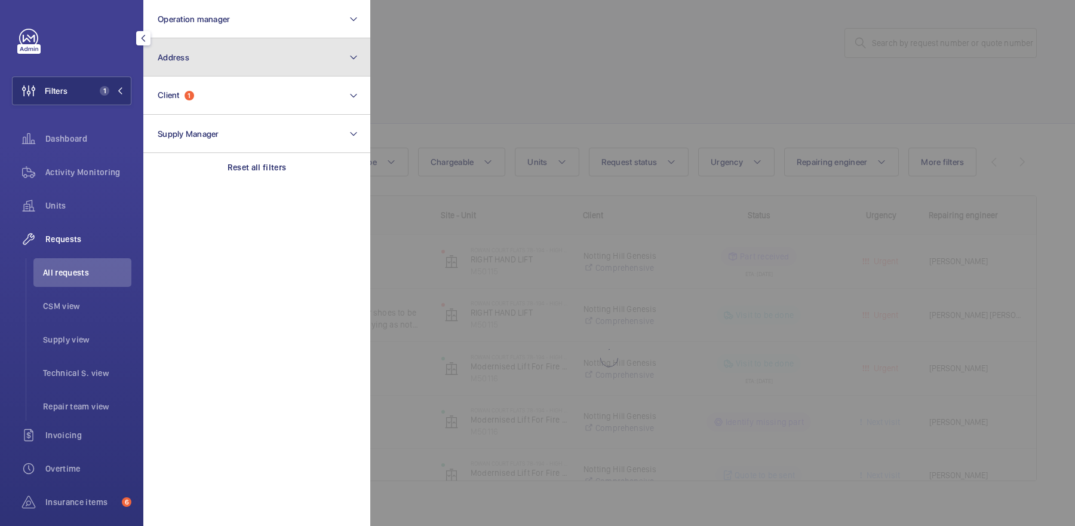
click at [207, 63] on button "Address" at bounding box center [256, 57] width 227 height 38
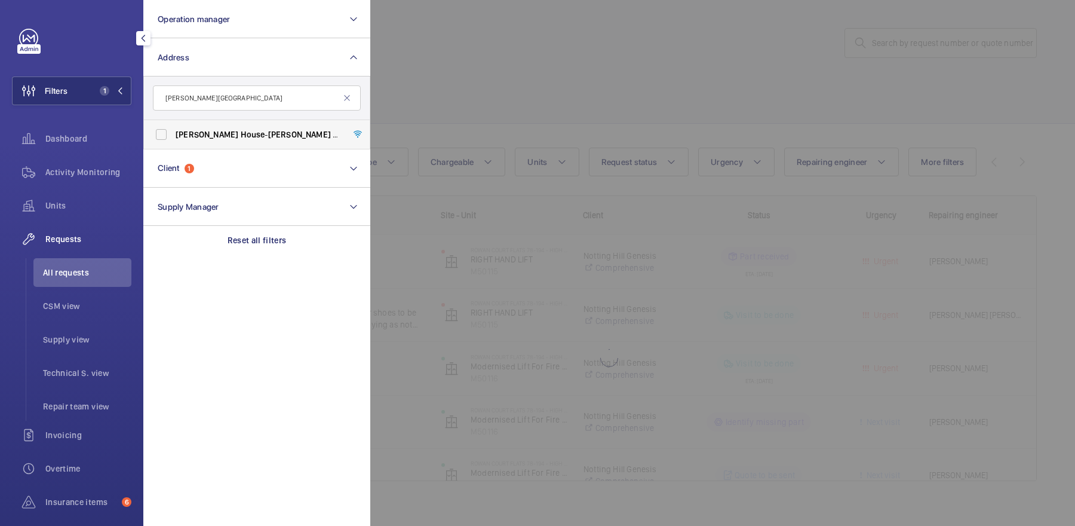
type input "[PERSON_NAME][GEOGRAPHIC_DATA]"
click at [241, 133] on span "House" at bounding box center [253, 135] width 24 height 10
click at [173, 133] on input "[PERSON_NAME][STREET_ADDRESS][PERSON_NAME]" at bounding box center [161, 134] width 24 height 24
checkbox input "true"
click at [474, 94] on div at bounding box center [907, 263] width 1075 height 526
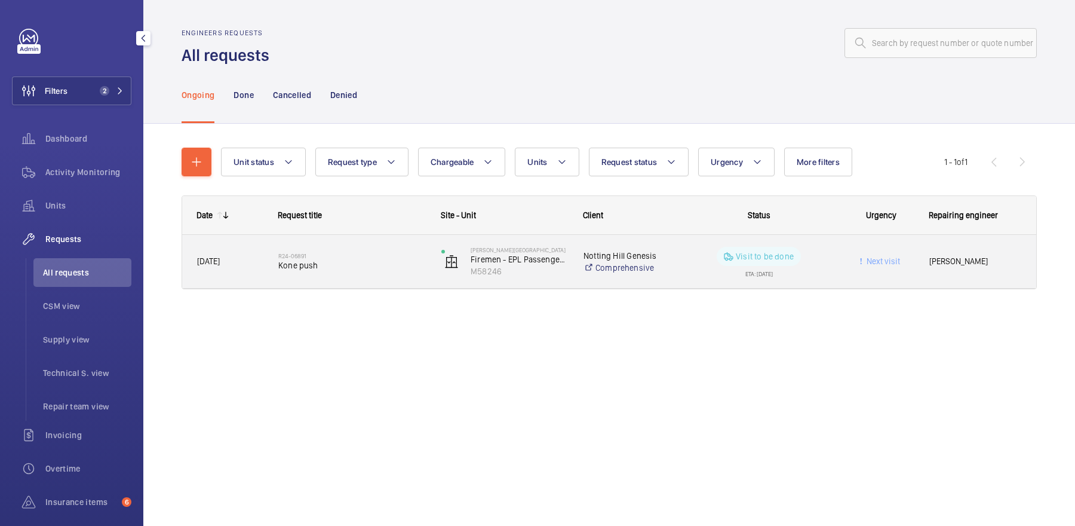
click at [403, 258] on h2 "R24-06891" at bounding box center [352, 255] width 148 height 7
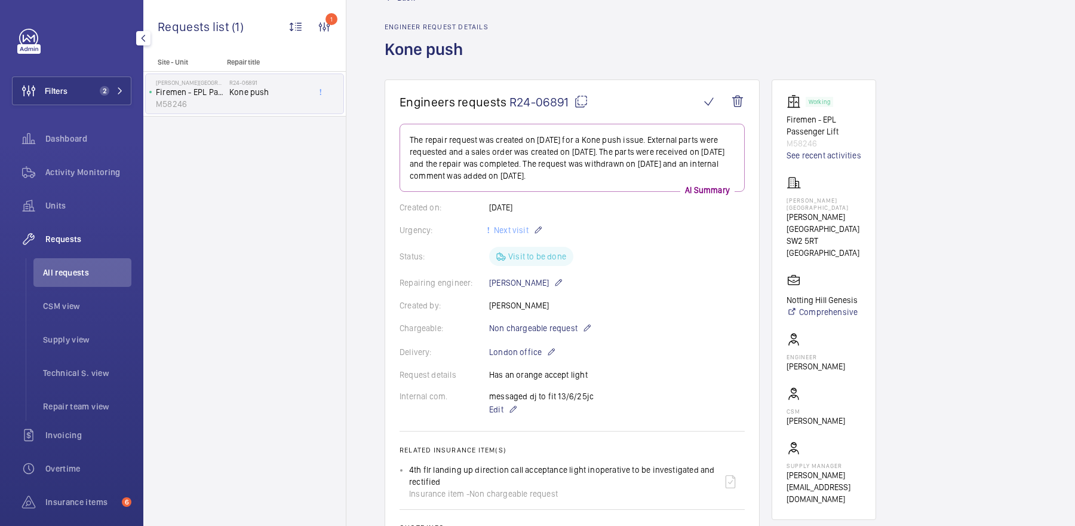
scroll to position [40, 0]
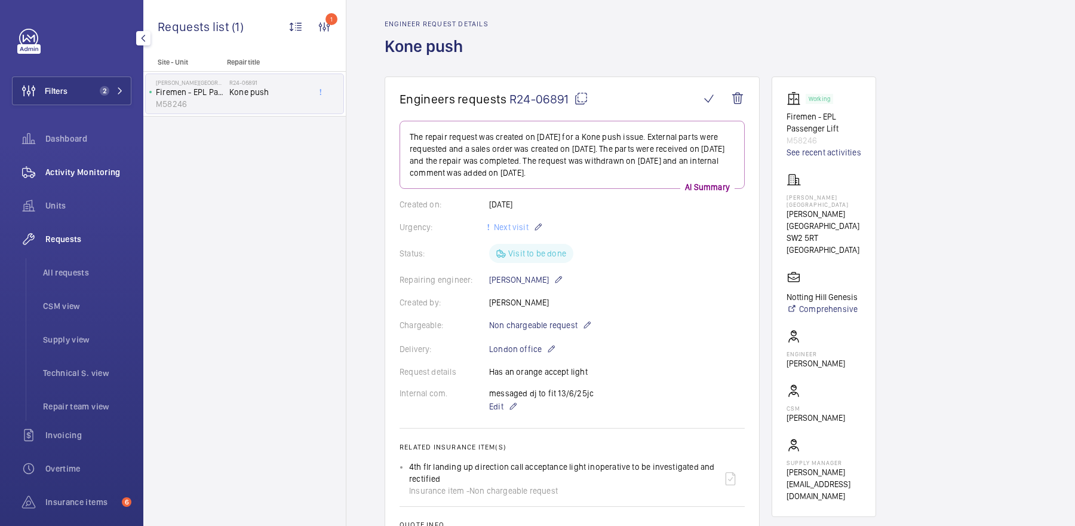
click at [78, 185] on div "Activity Monitoring" at bounding box center [71, 172] width 119 height 29
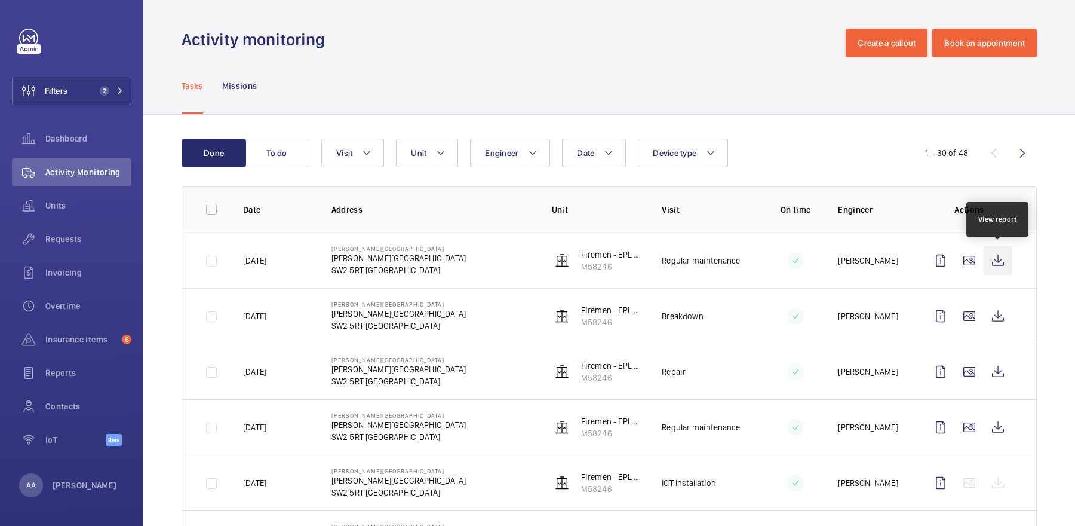
click at [998, 259] on wm-front-icon-button at bounding box center [998, 260] width 29 height 29
click at [69, 234] on span "Requests" at bounding box center [88, 239] width 86 height 12
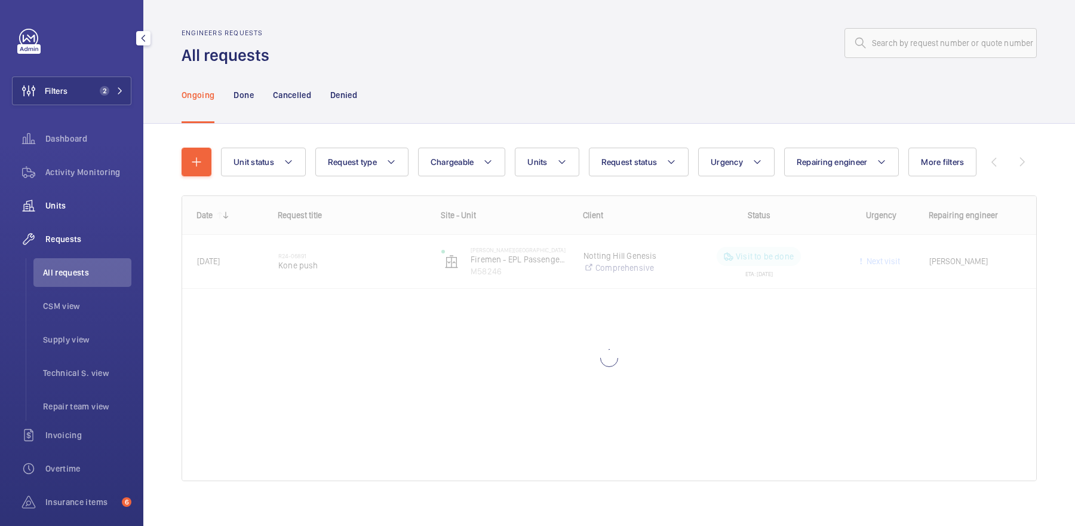
click at [56, 209] on span "Units" at bounding box center [88, 206] width 86 height 12
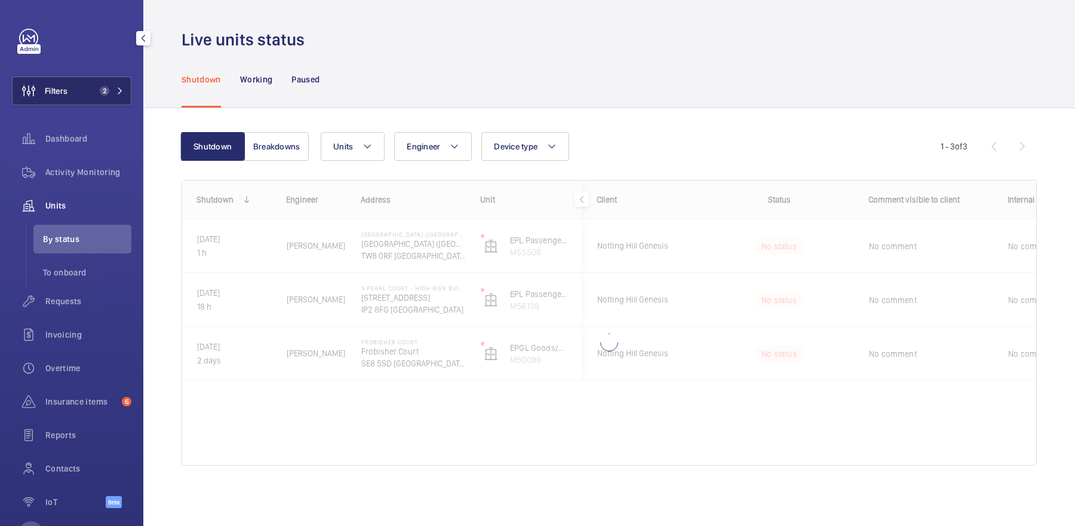
click at [102, 90] on span "2" at bounding box center [105, 91] width 10 height 10
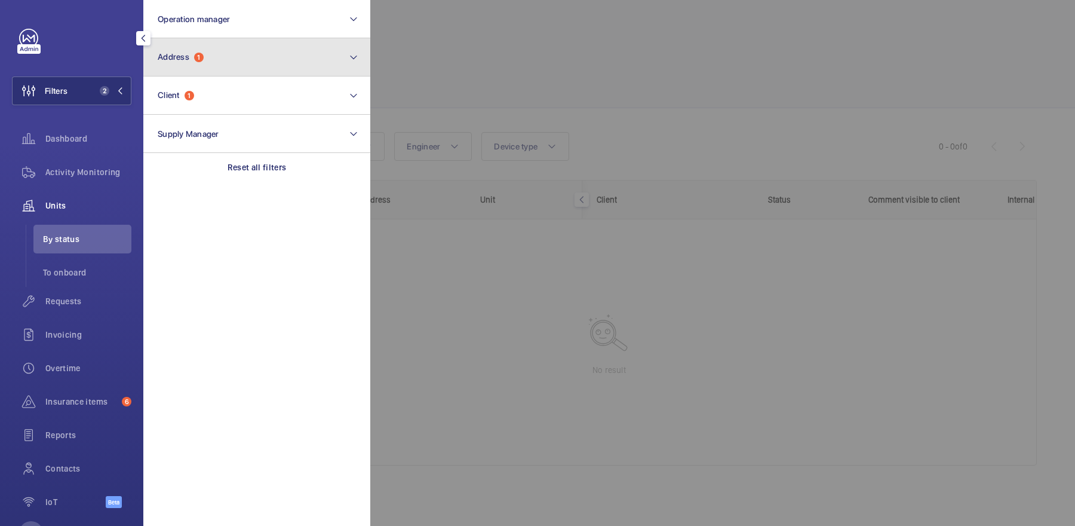
click at [215, 60] on button "Address 1" at bounding box center [256, 57] width 227 height 38
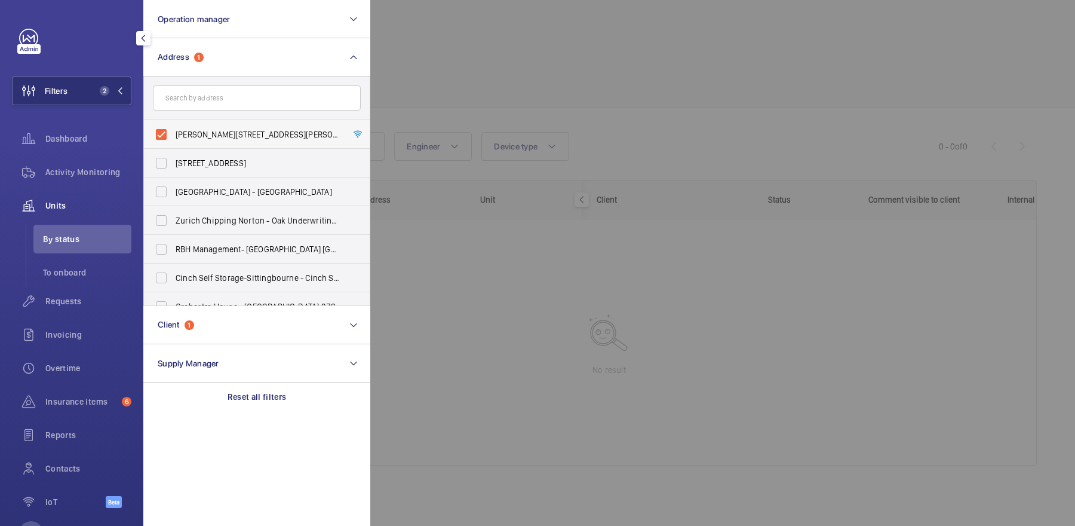
click at [233, 136] on span "[PERSON_NAME][STREET_ADDRESS][PERSON_NAME]" at bounding box center [258, 134] width 164 height 12
click at [173, 136] on input "[PERSON_NAME][STREET_ADDRESS][PERSON_NAME]" at bounding box center [161, 134] width 24 height 24
checkbox input "false"
click at [673, 45] on div at bounding box center [907, 263] width 1075 height 526
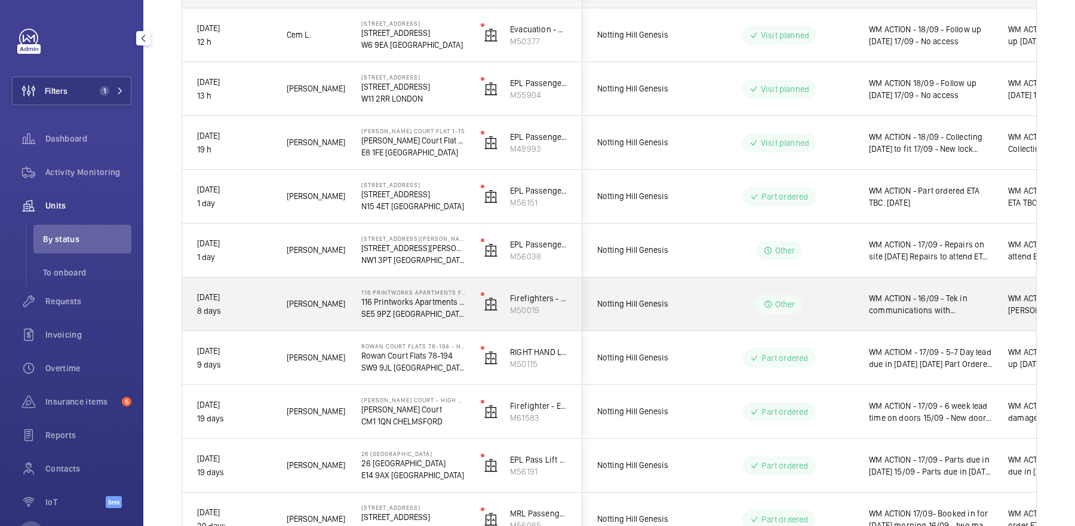
scroll to position [396, 0]
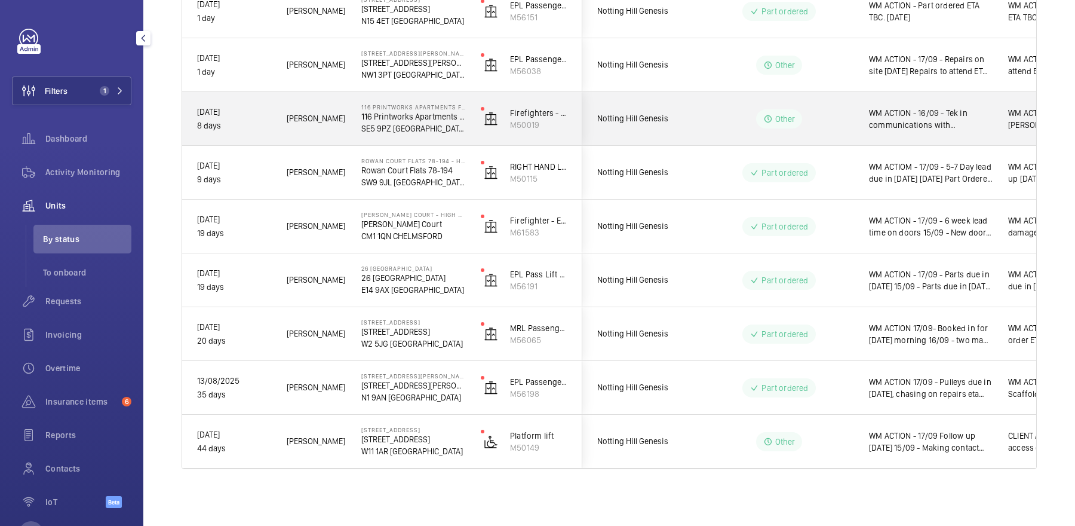
click at [891, 131] on div "WM ACTION - 16/09 - Tek in communications with [PERSON_NAME] for modernisation.…" at bounding box center [931, 118] width 124 height 27
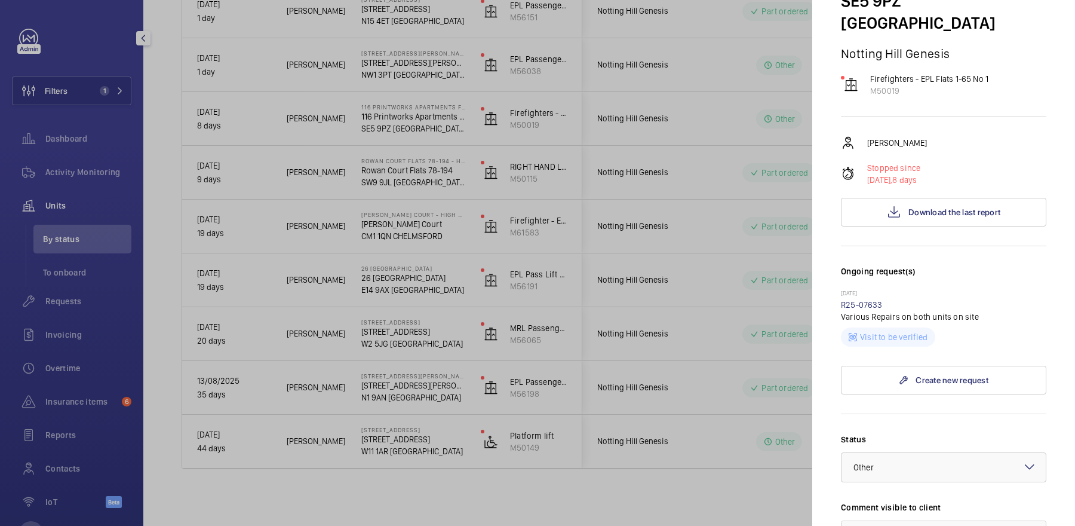
scroll to position [452, 0]
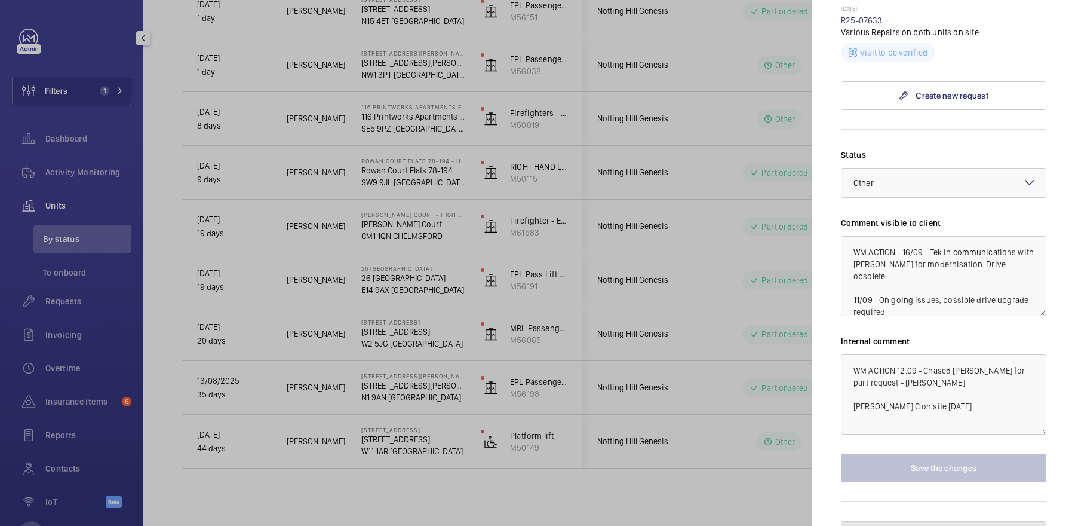
click at [956, 525] on span "Pause the unit" at bounding box center [952, 536] width 53 height 10
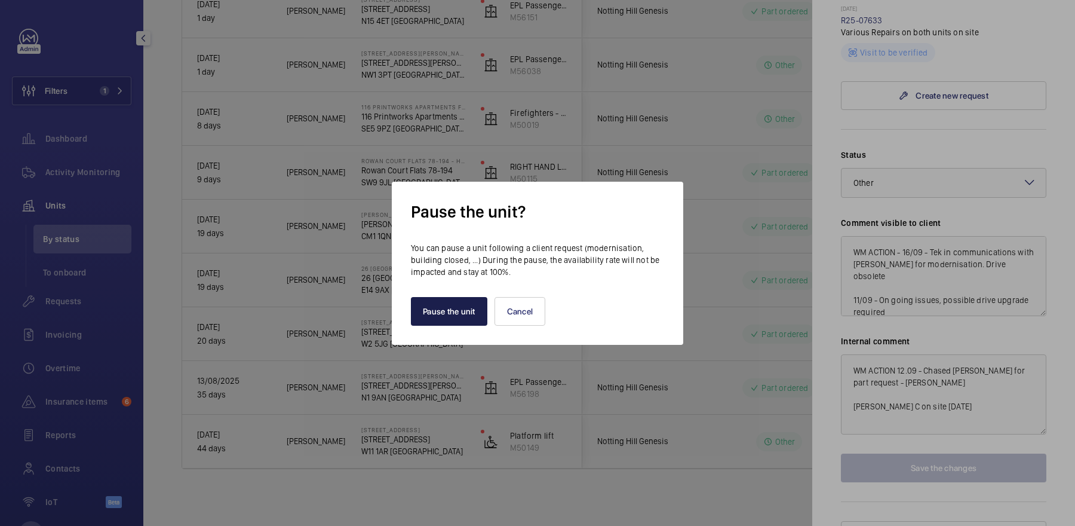
click at [448, 306] on button "Pause the unit" at bounding box center [449, 311] width 76 height 29
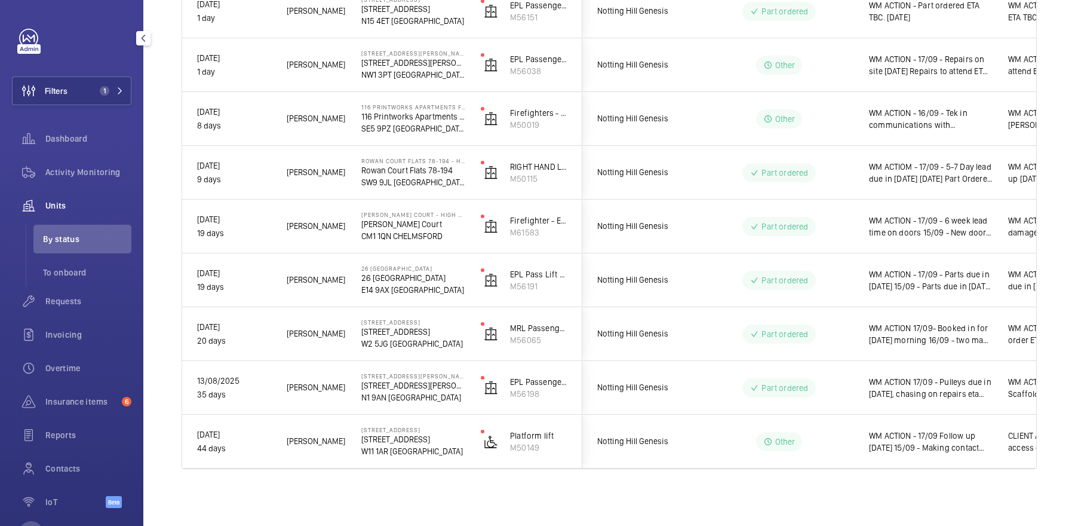
scroll to position [342, 0]
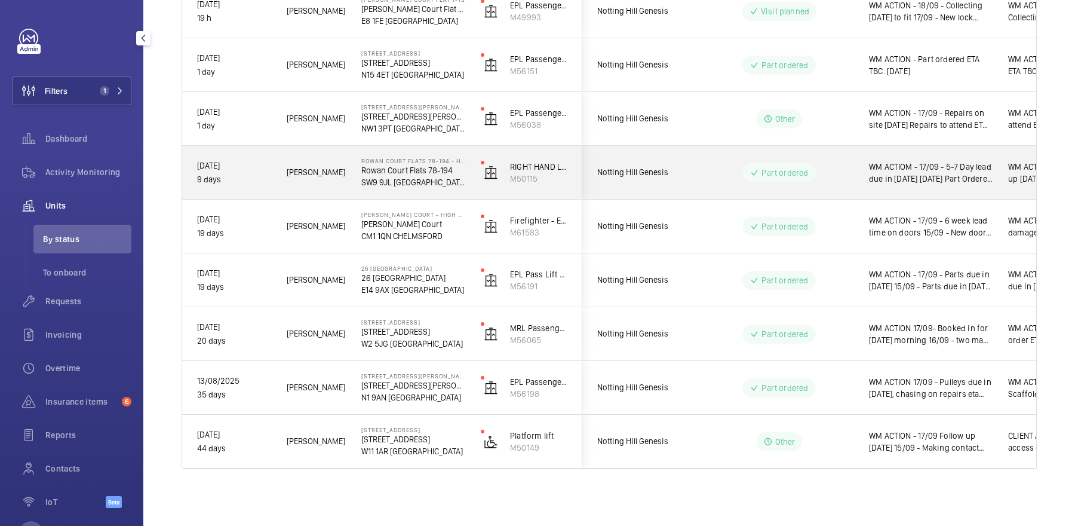
click at [780, 171] on p "Part ordered" at bounding box center [785, 173] width 47 height 12
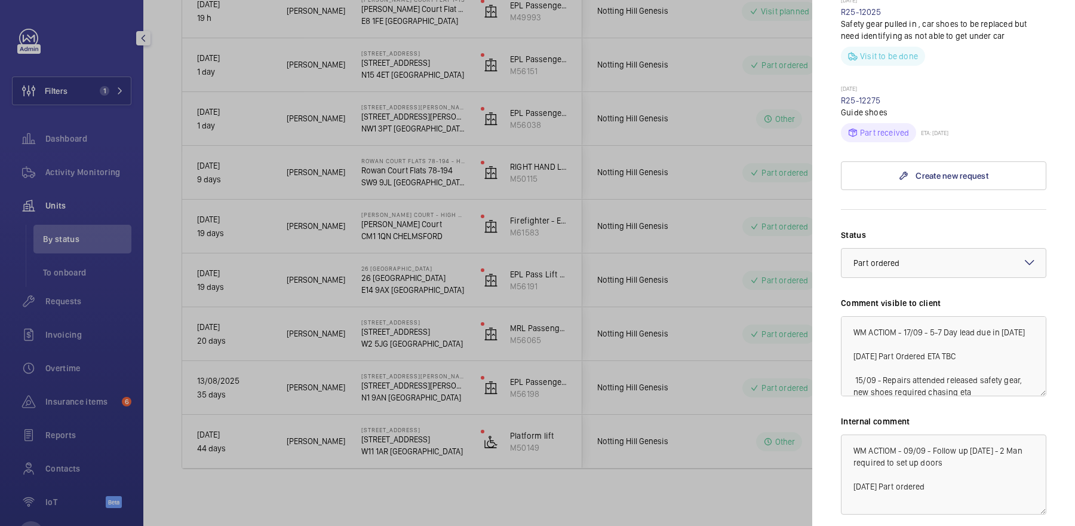
scroll to position [661, 0]
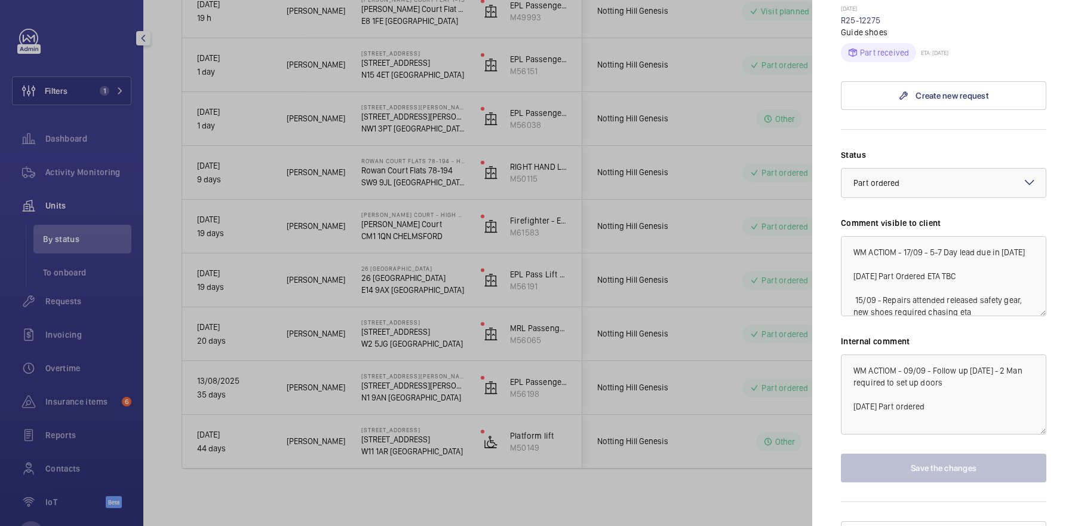
click at [674, 215] on div at bounding box center [537, 263] width 1075 height 526
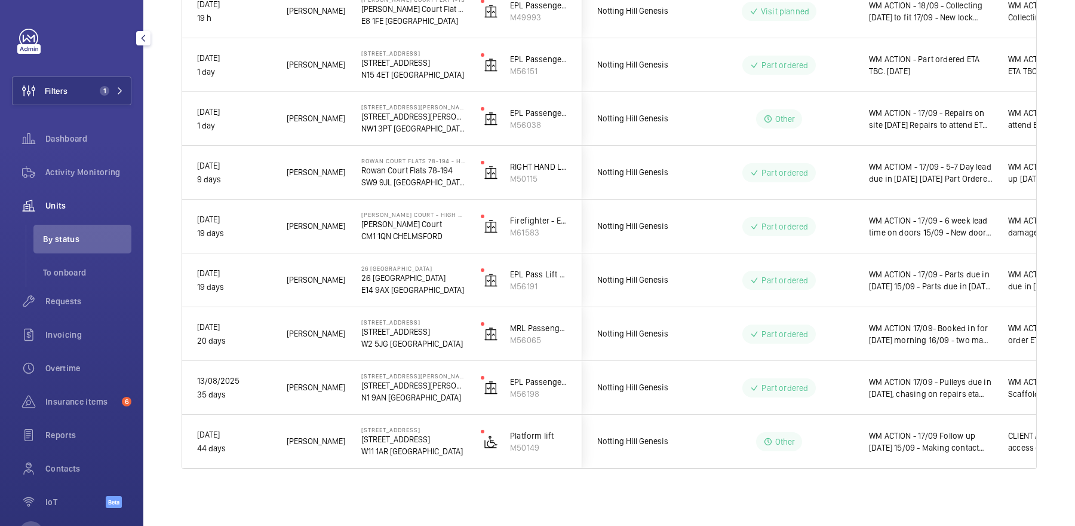
scroll to position [0, 0]
